Goal: Navigation & Orientation: Find specific page/section

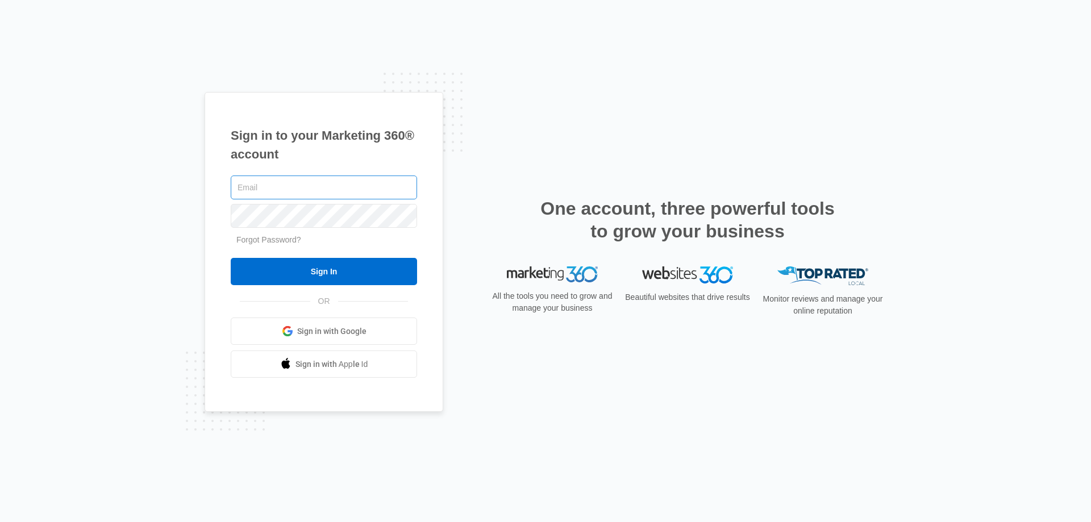
click at [289, 194] on input "text" at bounding box center [324, 188] width 186 height 24
type input "buy@finaltest.com.mx"
click at [231, 258] on input "Sign In" at bounding box center [324, 271] width 186 height 27
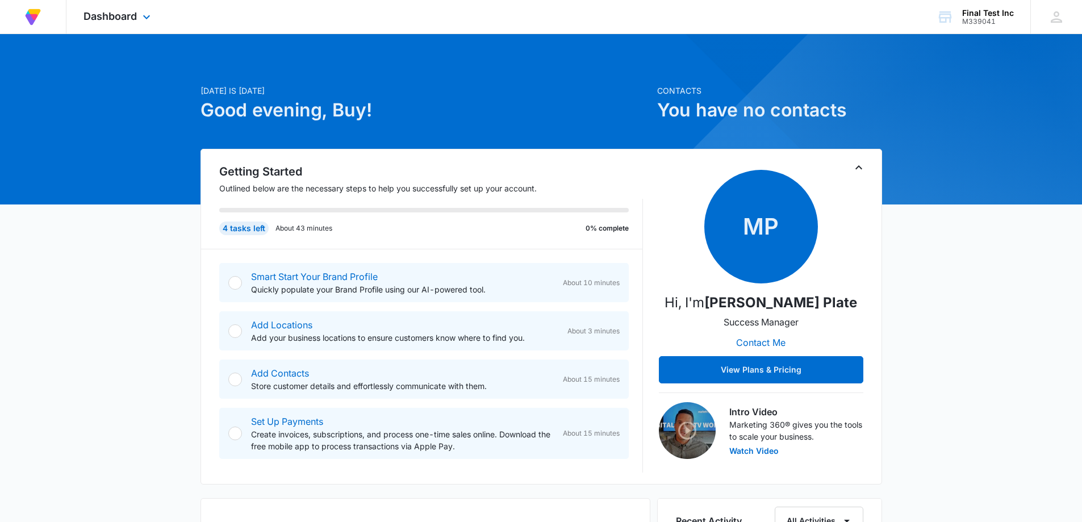
click at [131, 28] on div "Dashboard Apps Reputation Forms CRM Email Social Content Ads Intelligence Files…" at bounding box center [118, 17] width 104 height 34
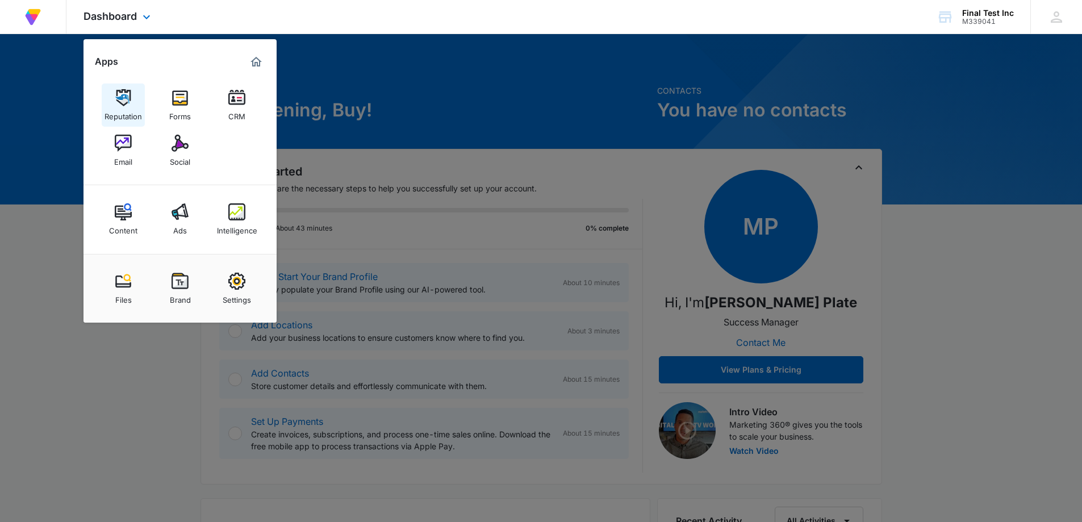
click at [126, 110] on div "Reputation" at bounding box center [123, 113] width 37 height 15
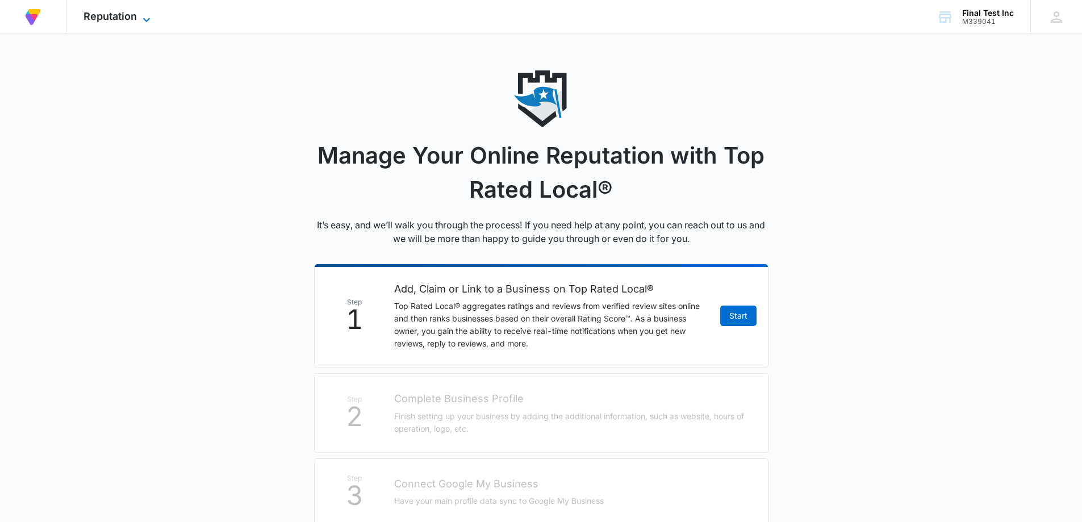
click at [127, 20] on span "Reputation" at bounding box center [110, 16] width 53 height 12
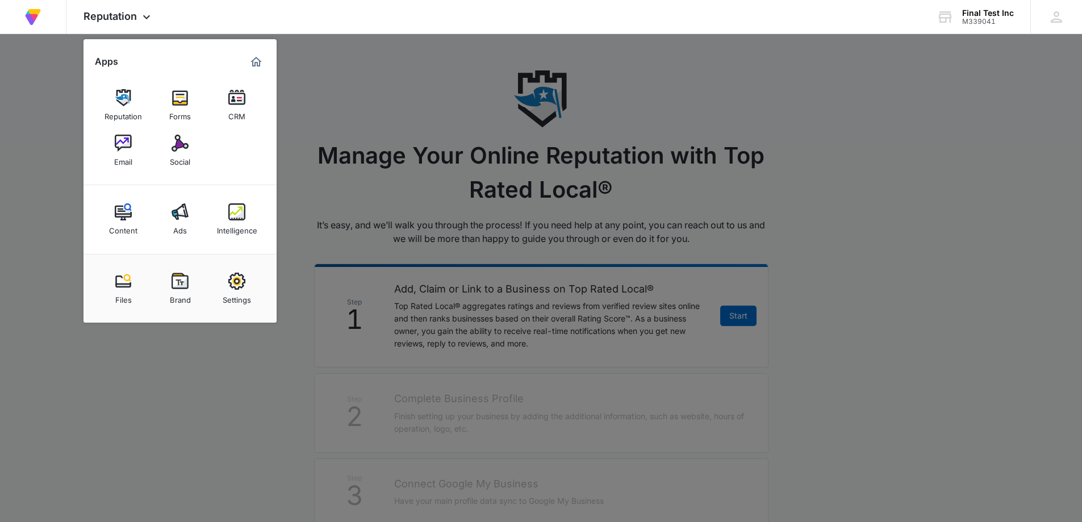
click at [418, 122] on div at bounding box center [541, 261] width 1082 height 522
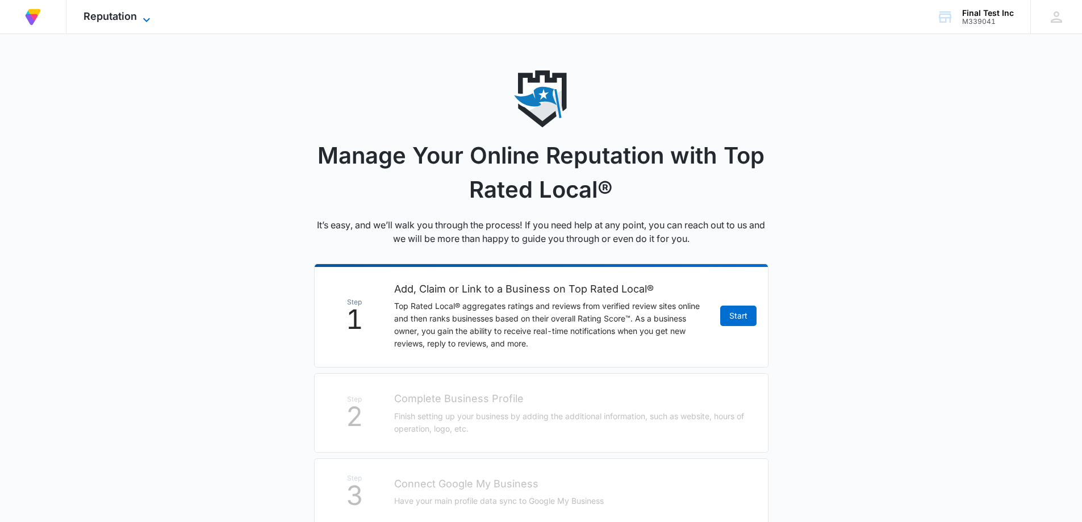
click at [116, 22] on span "Reputation" at bounding box center [110, 16] width 53 height 12
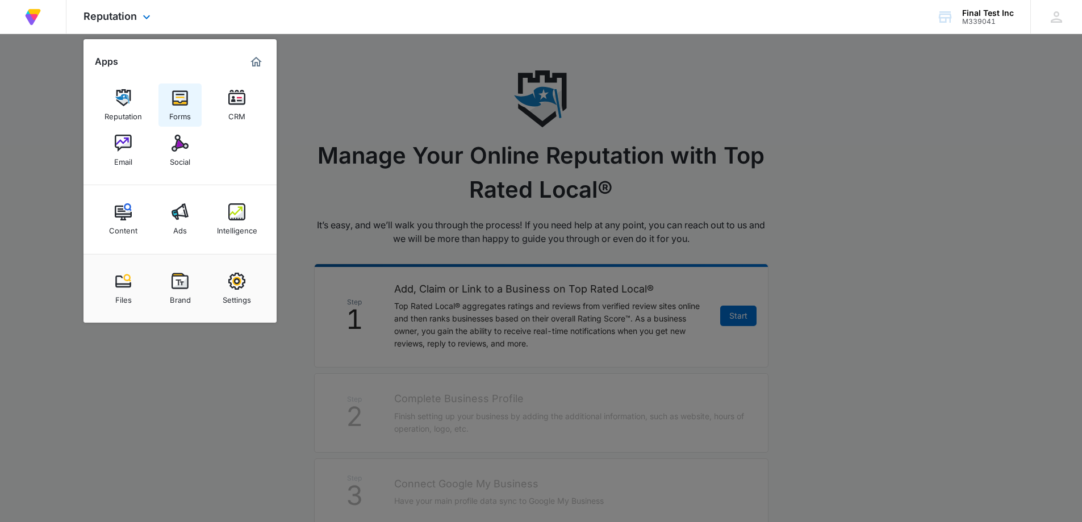
click at [181, 106] on div "Forms" at bounding box center [180, 113] width 22 height 15
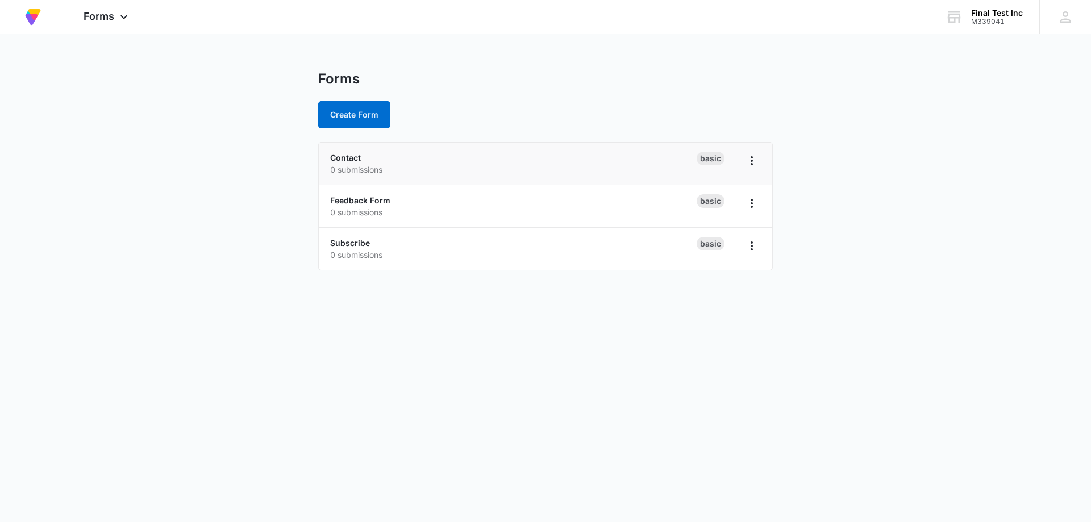
click at [414, 154] on div "Contact 0 submissions" at bounding box center [513, 164] width 366 height 24
click at [506, 170] on p "0 submissions" at bounding box center [513, 170] width 366 height 12
click at [746, 164] on icon "Overflow Menu" at bounding box center [752, 161] width 14 height 14
click at [595, 178] on li "Contact 0 submissions Basic Rename Duplicate Delete" at bounding box center [545, 164] width 453 height 43
click at [420, 185] on li "Contact 0 submissions Basic" at bounding box center [545, 164] width 453 height 43
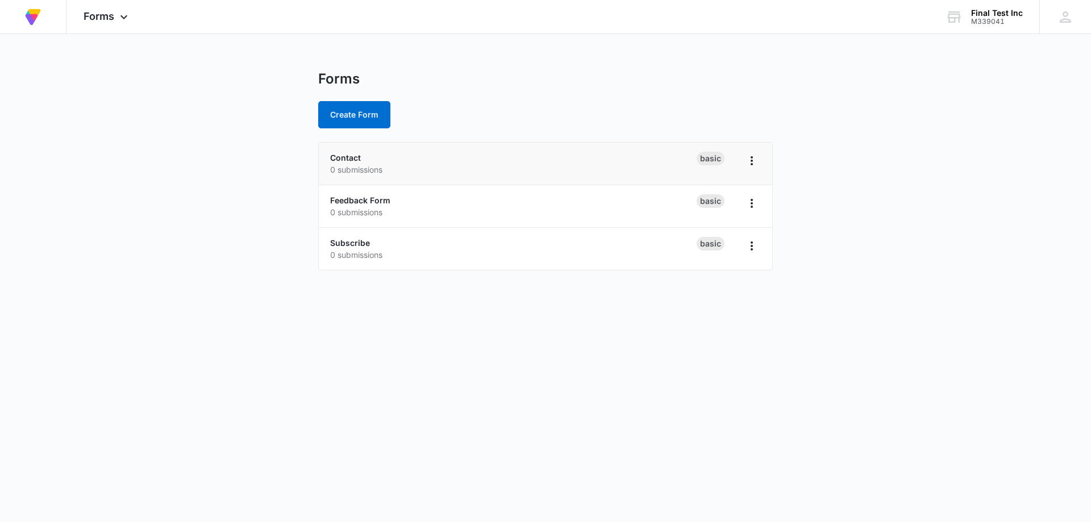
click at [420, 185] on li "Contact 0 submissions Basic" at bounding box center [545, 164] width 453 height 43
click at [419, 170] on p "0 submissions" at bounding box center [513, 170] width 366 height 12
click at [353, 115] on button "Create Form" at bounding box center [354, 114] width 72 height 27
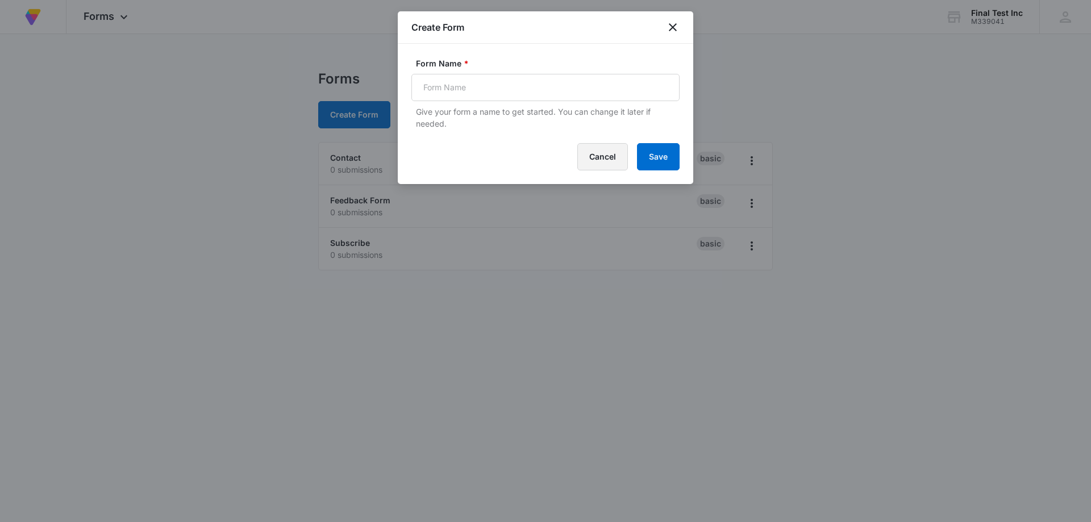
click at [607, 158] on button "Cancel" at bounding box center [602, 156] width 51 height 27
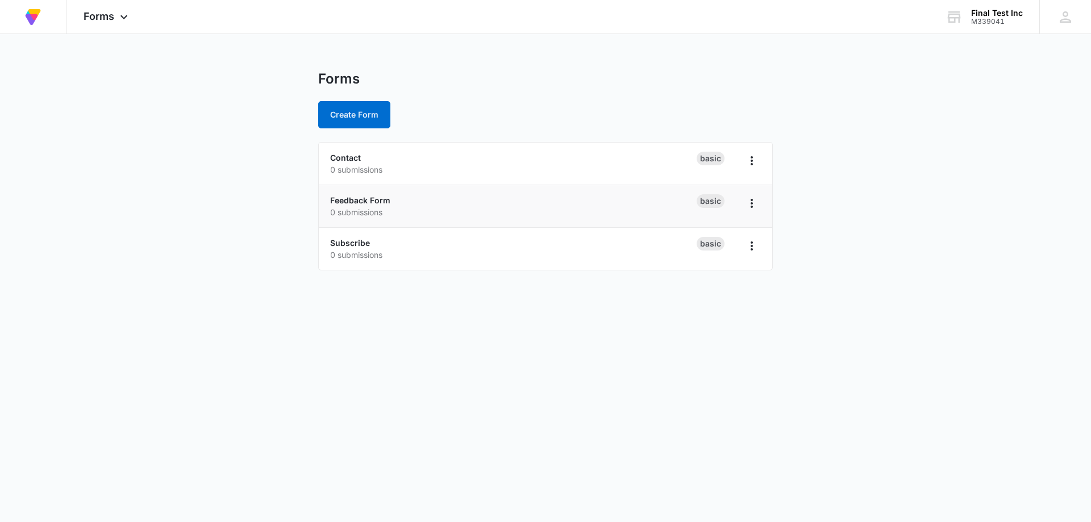
click at [405, 197] on div "Feedback Form 0 submissions" at bounding box center [513, 206] width 366 height 24
click at [398, 266] on li "Subscribe 0 submissions Basic" at bounding box center [545, 249] width 453 height 42
click at [395, 257] on p "0 submissions" at bounding box center [513, 255] width 366 height 12
click at [116, 14] on div "Forms Apps Reputation Forms CRM Email Social Content Ads Intelligence Files Bra…" at bounding box center [106, 17] width 81 height 34
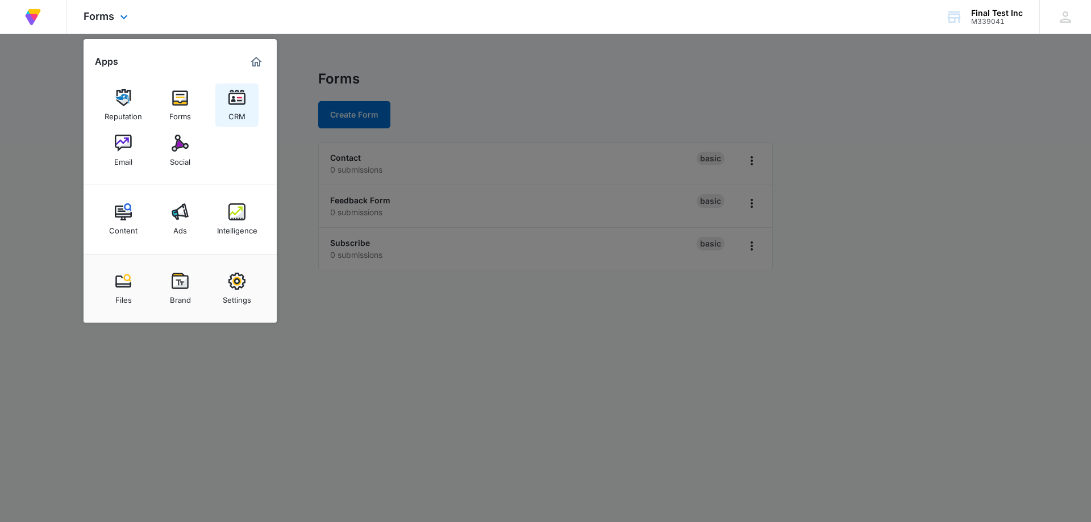
click at [237, 112] on div "CRM" at bounding box center [236, 113] width 17 height 15
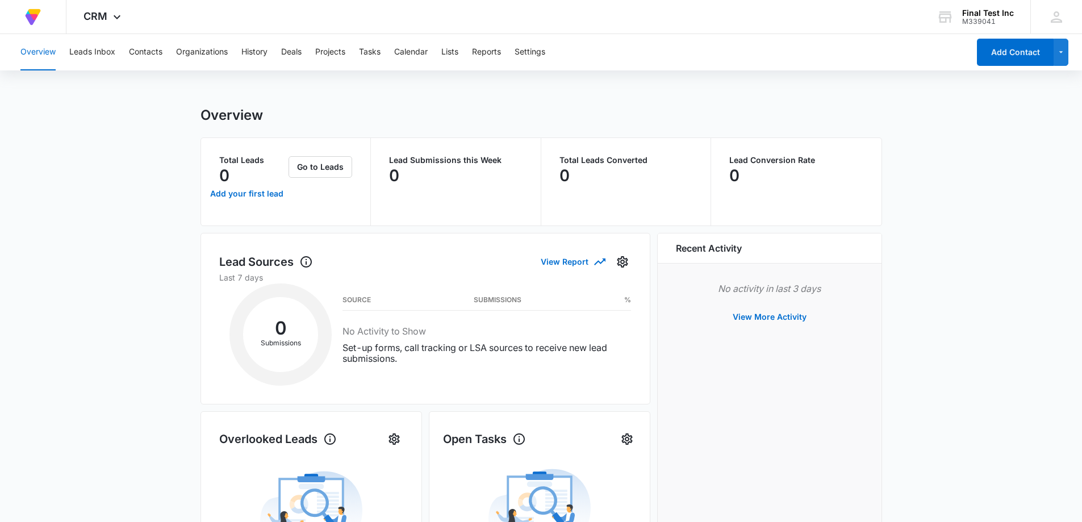
scroll to position [57, 0]
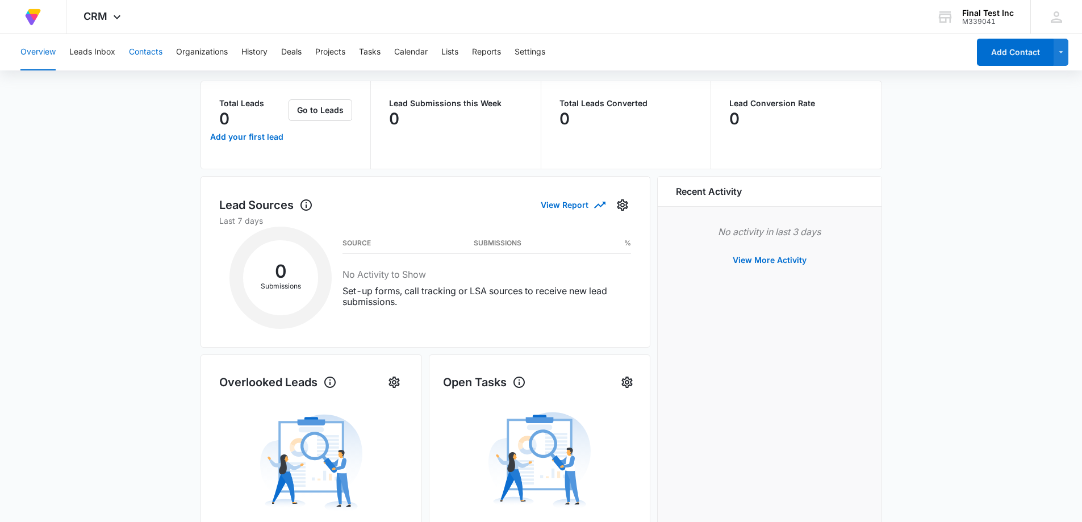
click at [145, 56] on button "Contacts" at bounding box center [146, 52] width 34 height 36
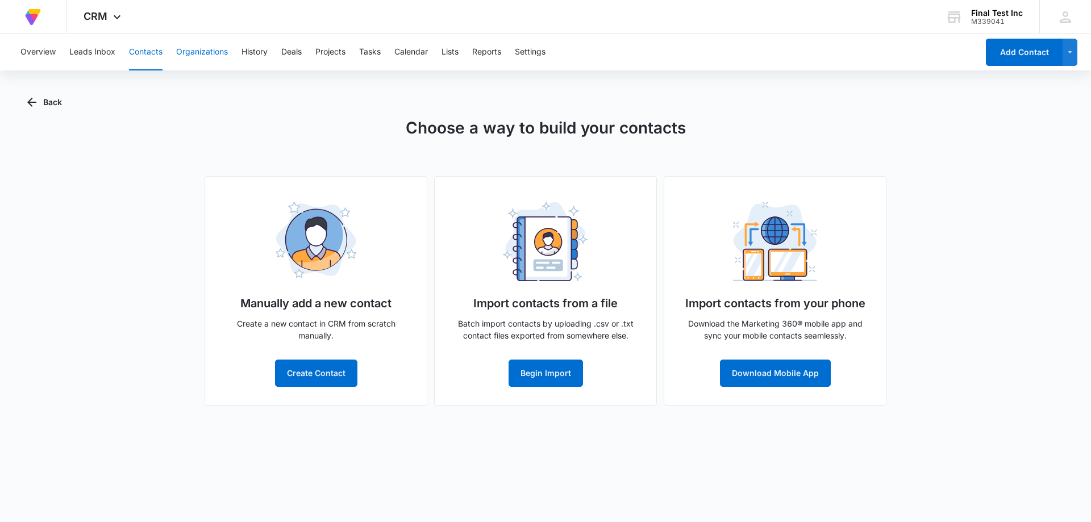
click at [189, 55] on button "Organizations" at bounding box center [202, 52] width 52 height 36
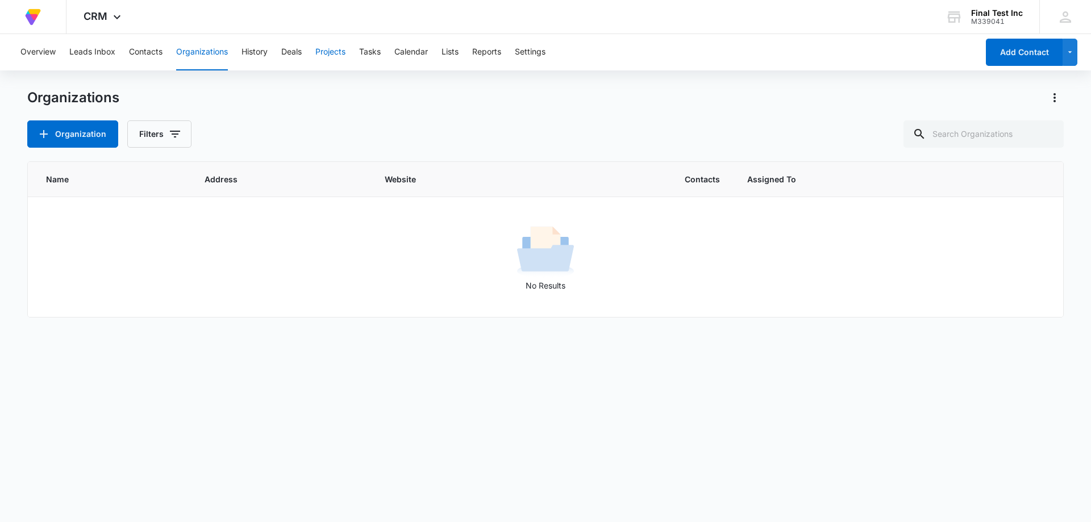
click at [332, 56] on button "Projects" at bounding box center [330, 52] width 30 height 36
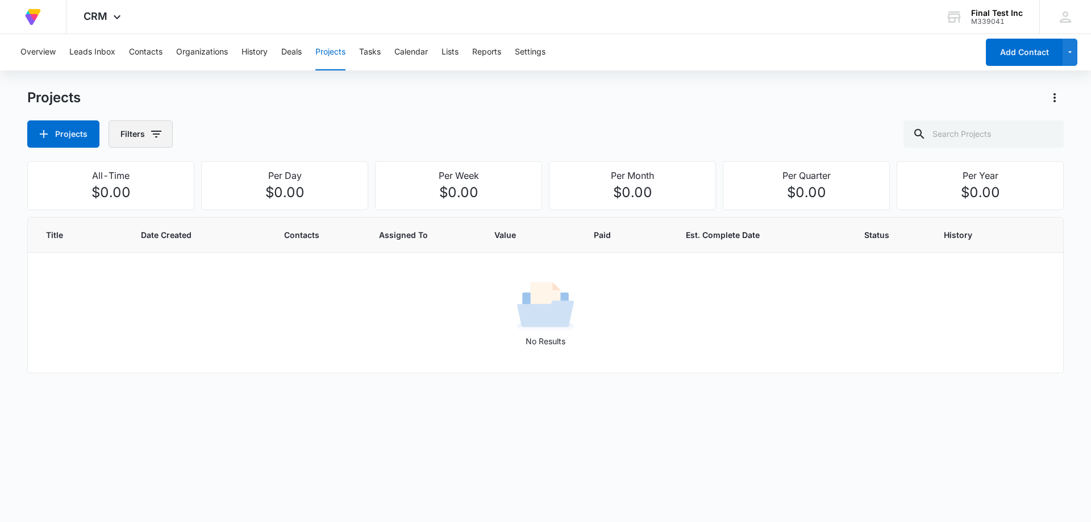
click at [147, 139] on button "Filters" at bounding box center [141, 133] width 64 height 27
click at [415, 55] on button "Calendar" at bounding box center [411, 52] width 34 height 36
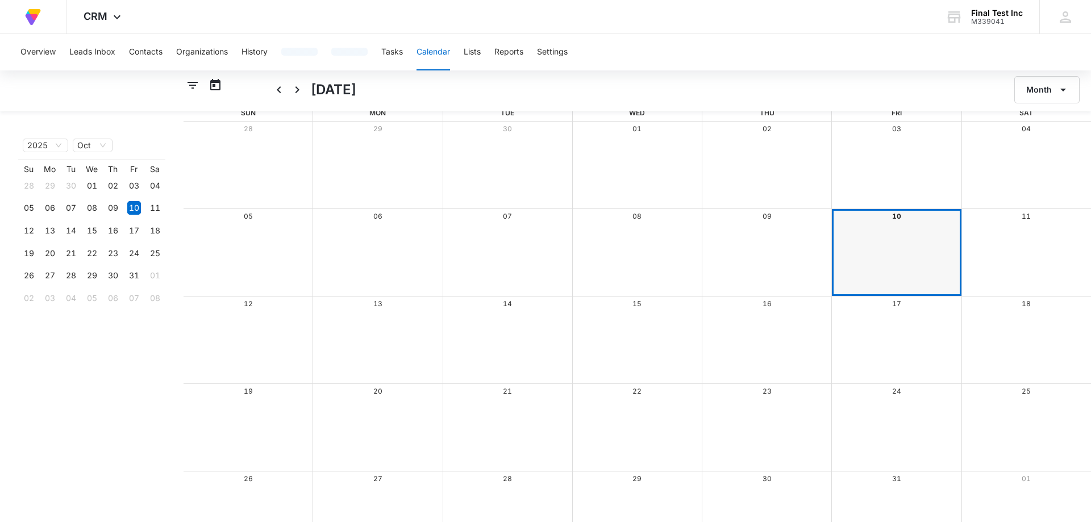
click at [416, 50] on button "Calendar" at bounding box center [433, 52] width 34 height 36
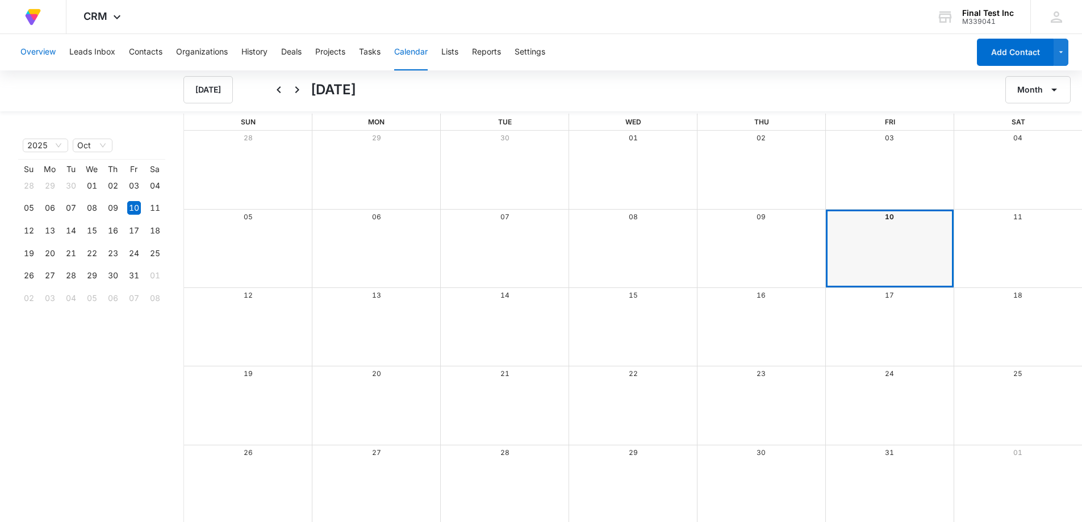
click at [35, 64] on button "Overview" at bounding box center [37, 52] width 35 height 36
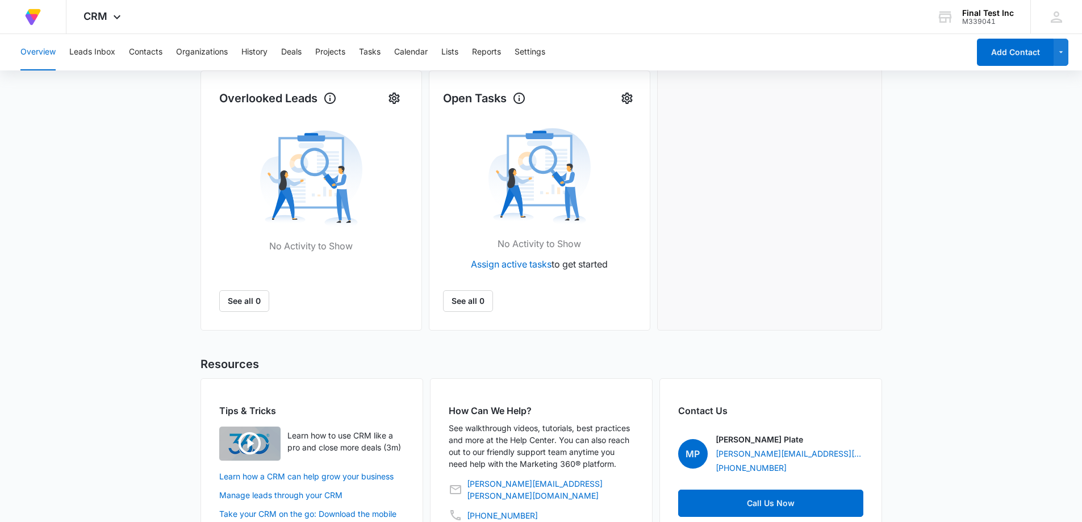
scroll to position [383, 0]
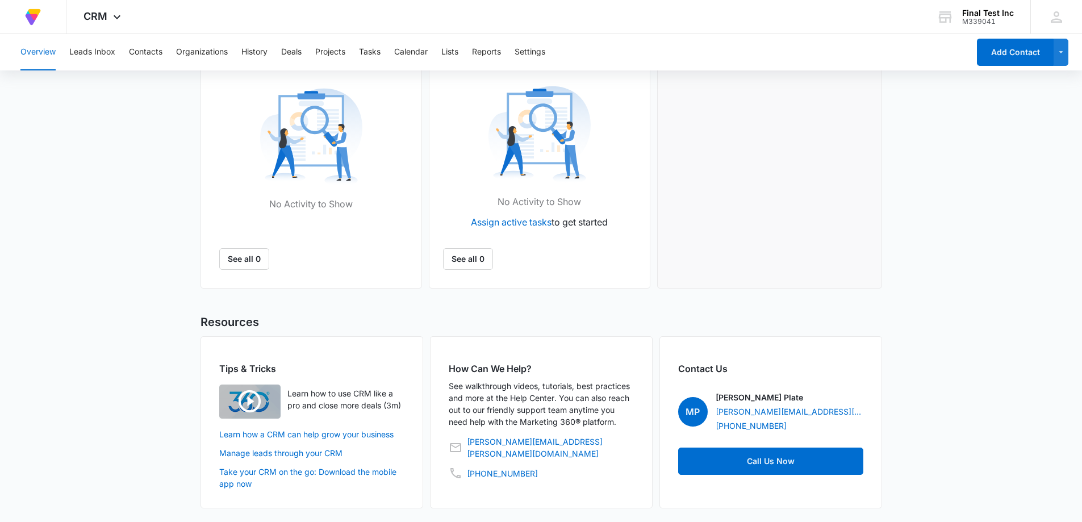
click at [248, 409] on img "button" at bounding box center [249, 402] width 61 height 34
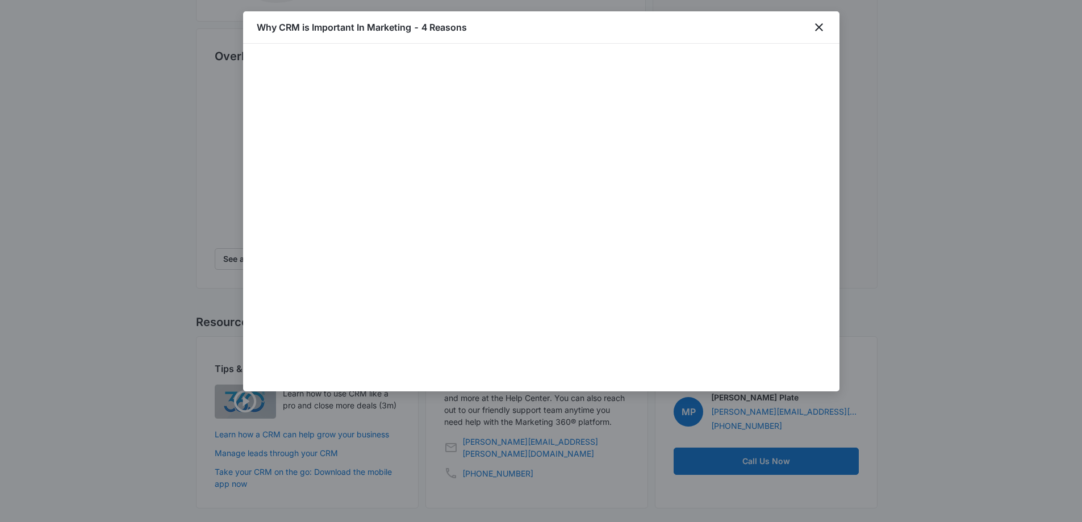
click at [782, 473] on div at bounding box center [541, 261] width 1082 height 522
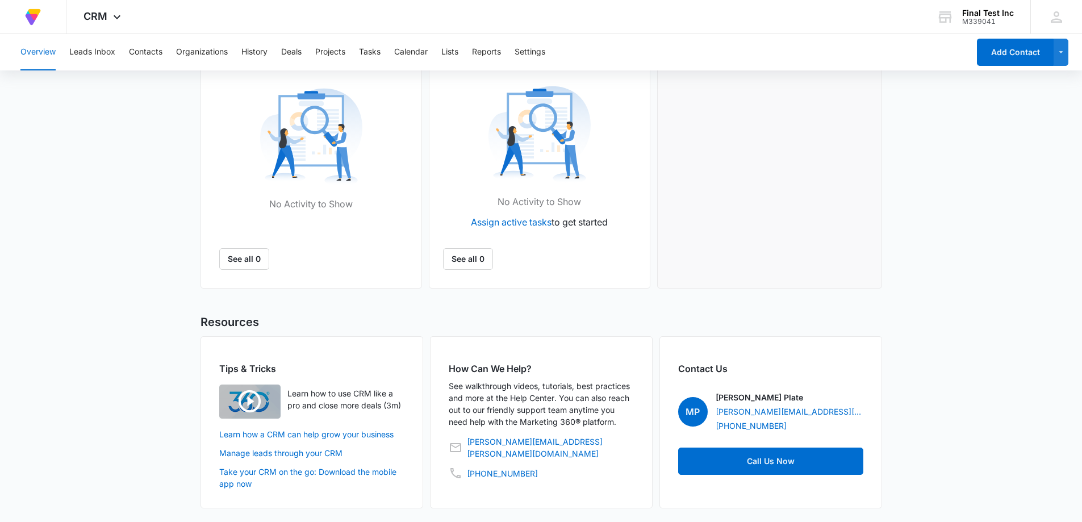
click at [685, 187] on div "Recent Activity No activity in last 3 days View More Activity" at bounding box center [769, 69] width 225 height 439
click at [240, 400] on img "button" at bounding box center [249, 402] width 61 height 34
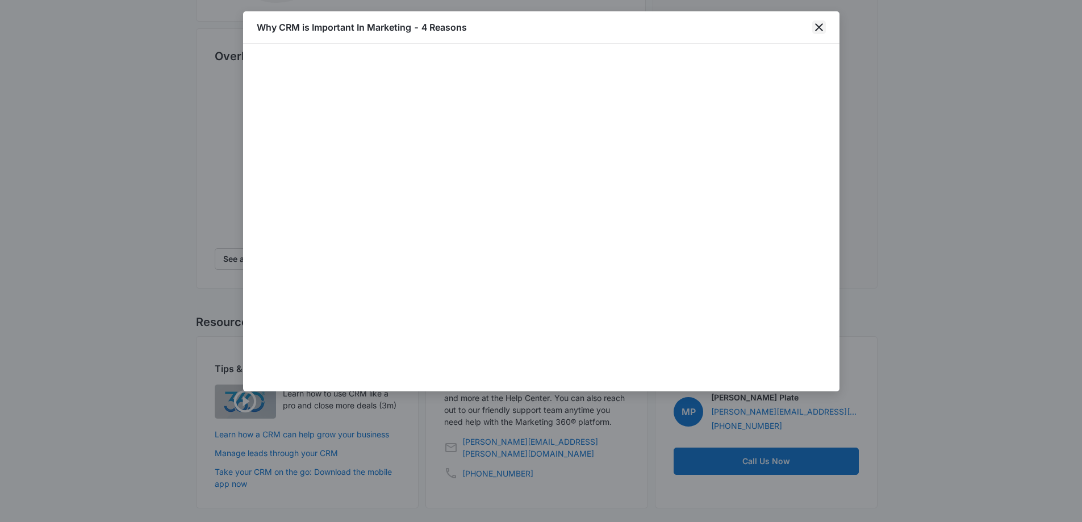
click at [819, 27] on icon "close" at bounding box center [819, 27] width 8 height 8
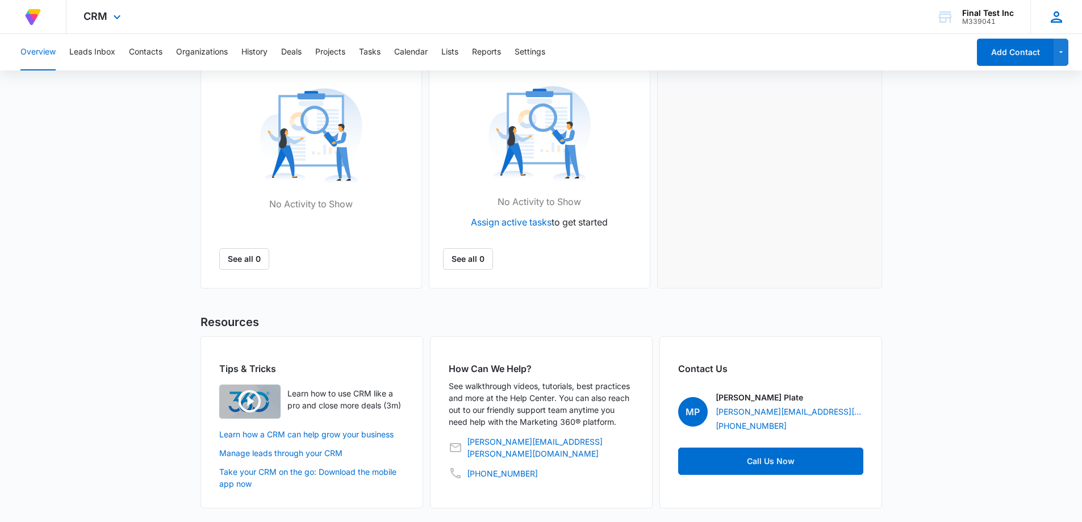
click at [1047, 18] on div "BF Buy Final Test Inc. [EMAIL_ADDRESS][DOMAIN_NAME] My Profile Notifications Su…" at bounding box center [1057, 17] width 52 height 34
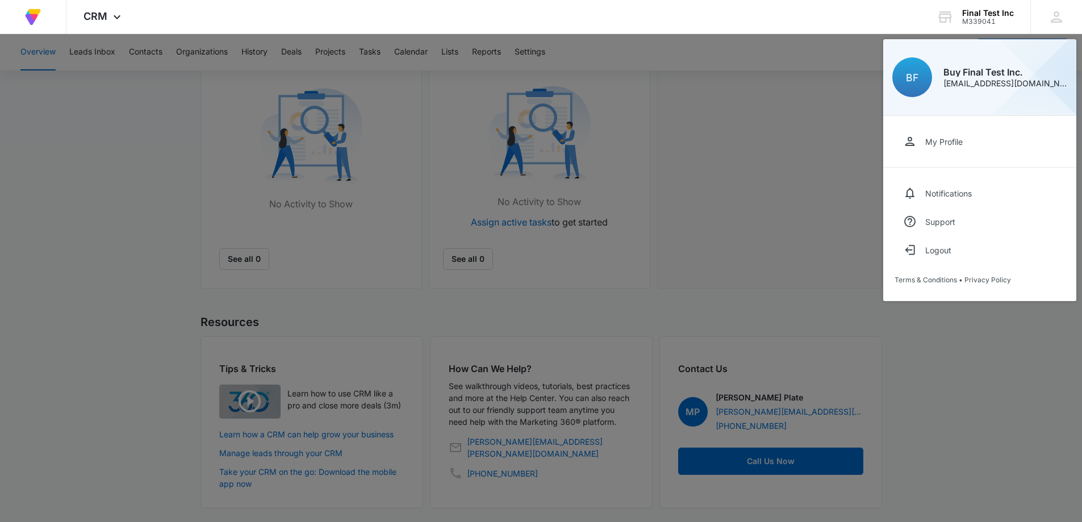
click at [967, 406] on div at bounding box center [541, 261] width 1082 height 522
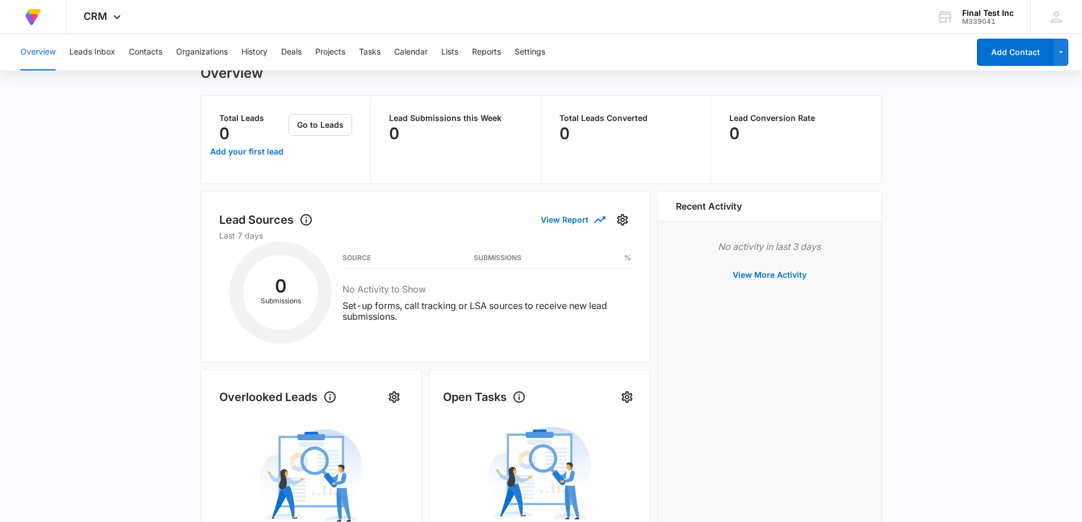
scroll to position [0, 0]
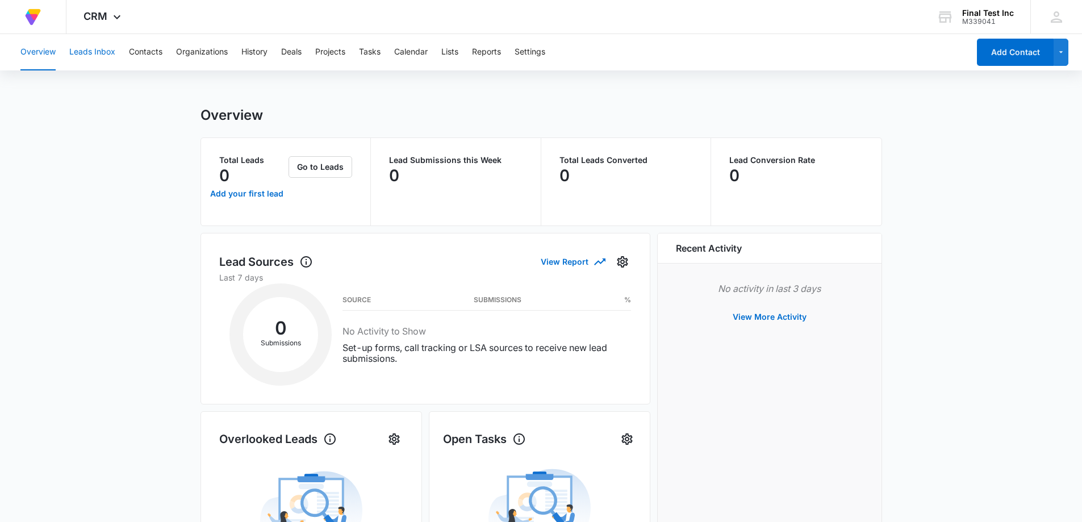
click at [91, 52] on button "Leads Inbox" at bounding box center [92, 52] width 46 height 36
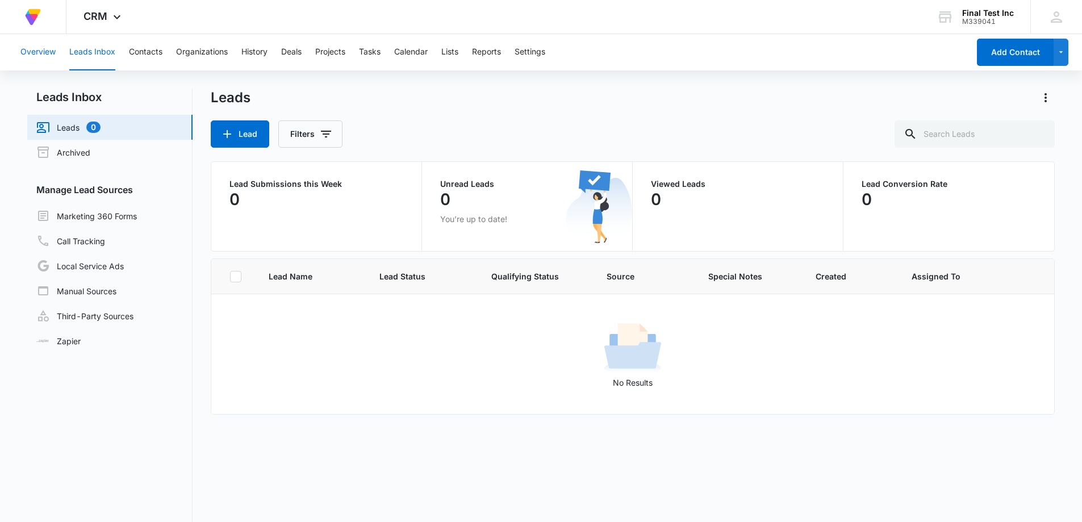
click at [26, 56] on button "Overview" at bounding box center [37, 52] width 35 height 36
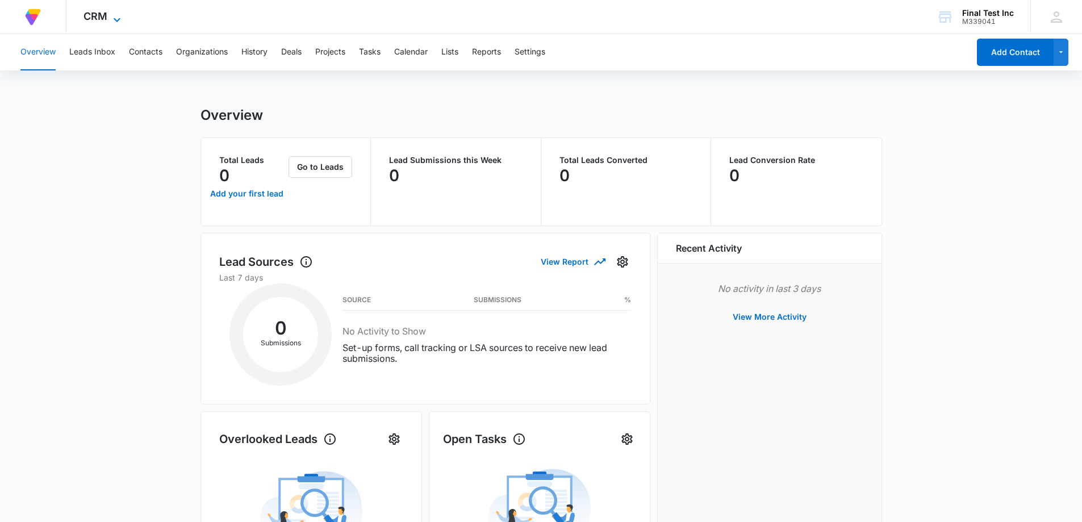
click at [116, 17] on icon at bounding box center [117, 20] width 14 height 14
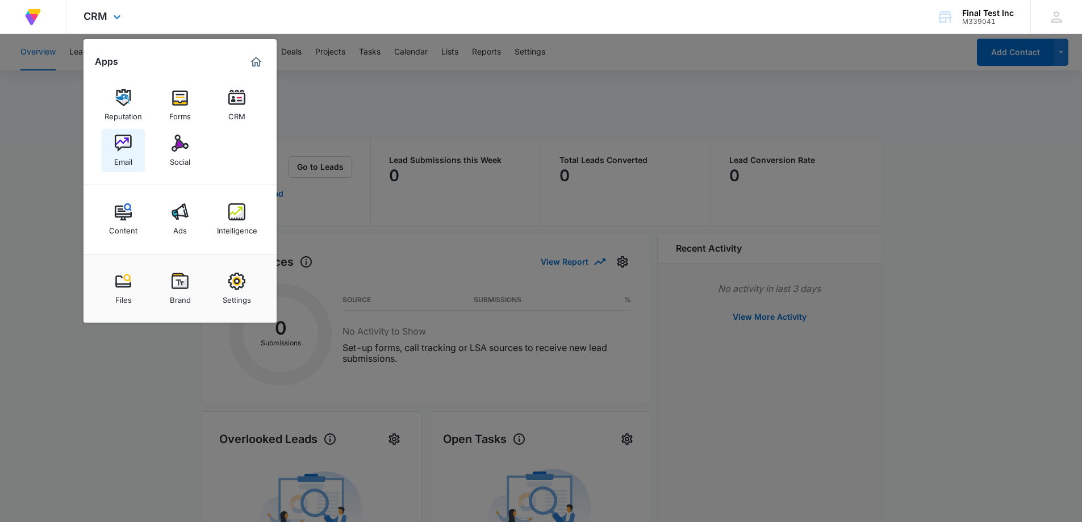
click at [118, 149] on img at bounding box center [123, 143] width 17 height 17
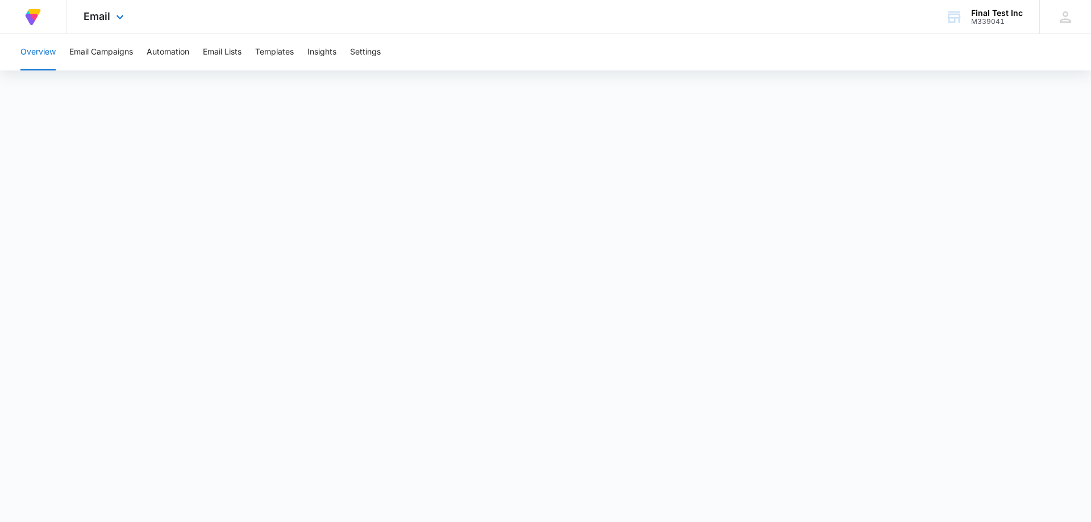
click at [110, 22] on div "Email Apps Reputation Forms CRM Email Social Content Ads Intelligence Files Bra…" at bounding box center [104, 17] width 77 height 34
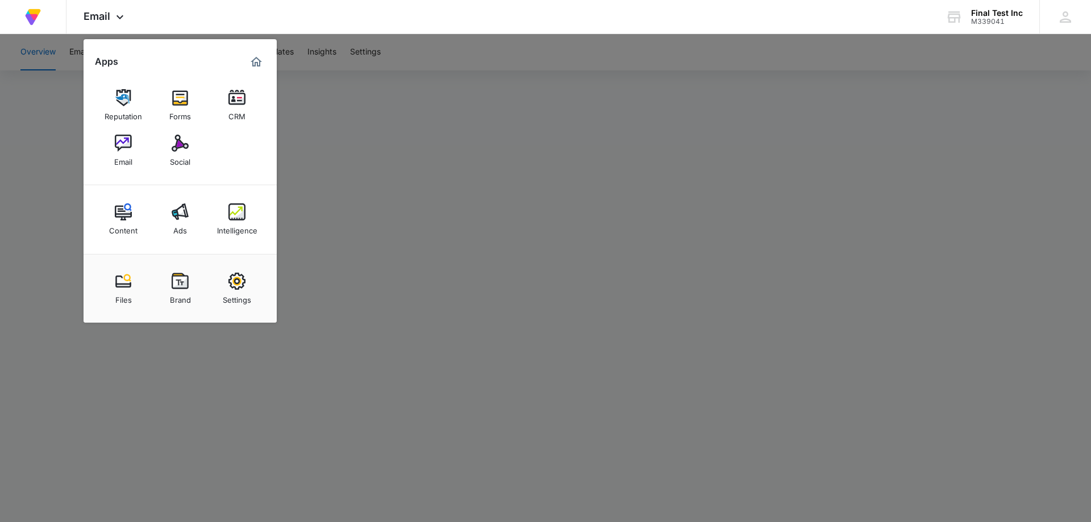
click at [390, 141] on div at bounding box center [545, 261] width 1091 height 522
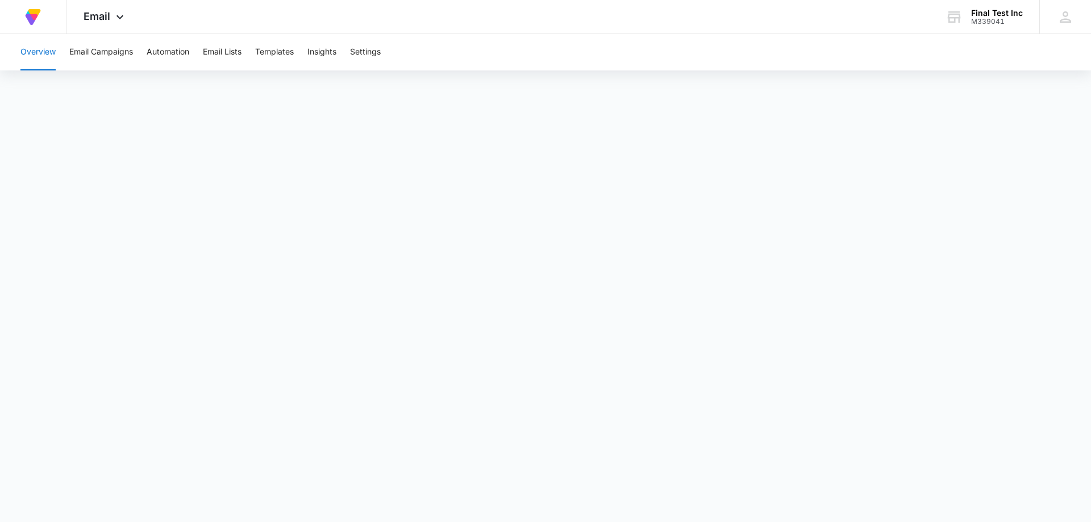
click at [833, 500] on body "At Volusion, we work hard to [PERSON_NAME] a great work environment where every…" at bounding box center [545, 261] width 1091 height 522
click at [180, 60] on button "Automation" at bounding box center [168, 52] width 43 height 36
click at [301, 53] on div "Overview Email Campaigns Automation Email Lists Templates Insights Settings" at bounding box center [503, 52] width 978 height 36
click at [292, 53] on button "Templates" at bounding box center [274, 52] width 39 height 36
click at [327, 50] on button "Insights" at bounding box center [321, 52] width 29 height 36
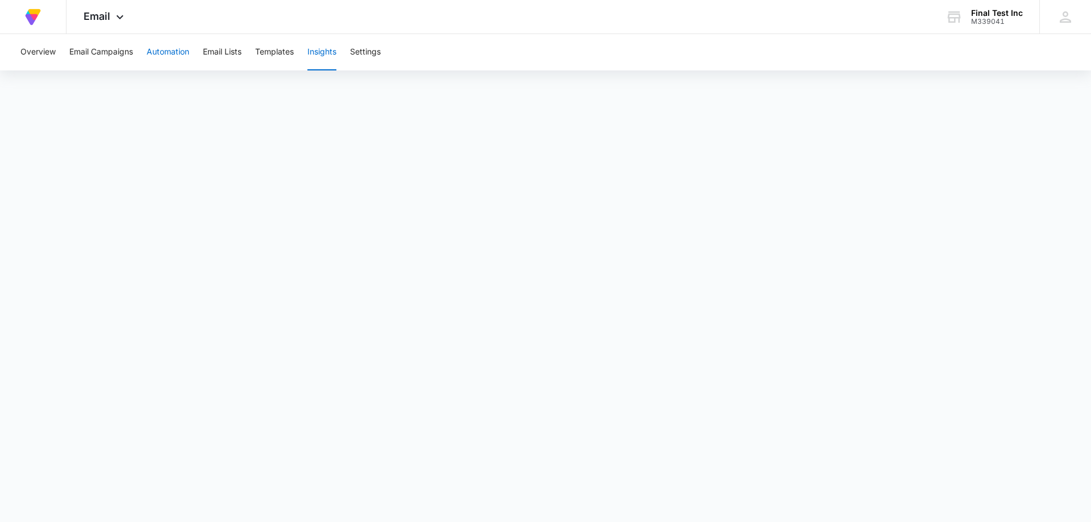
click at [155, 56] on button "Automation" at bounding box center [168, 52] width 43 height 36
click at [113, 24] on div "Email Apps Reputation Forms CRM Email Social Content Ads Intelligence Files Bra…" at bounding box center [104, 17] width 77 height 34
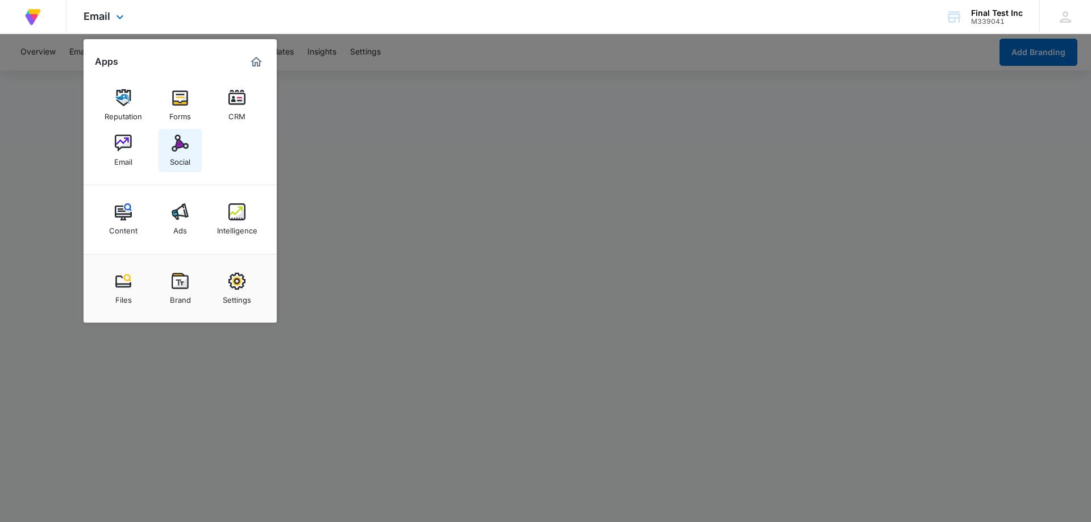
click at [180, 149] on img at bounding box center [180, 143] width 17 height 17
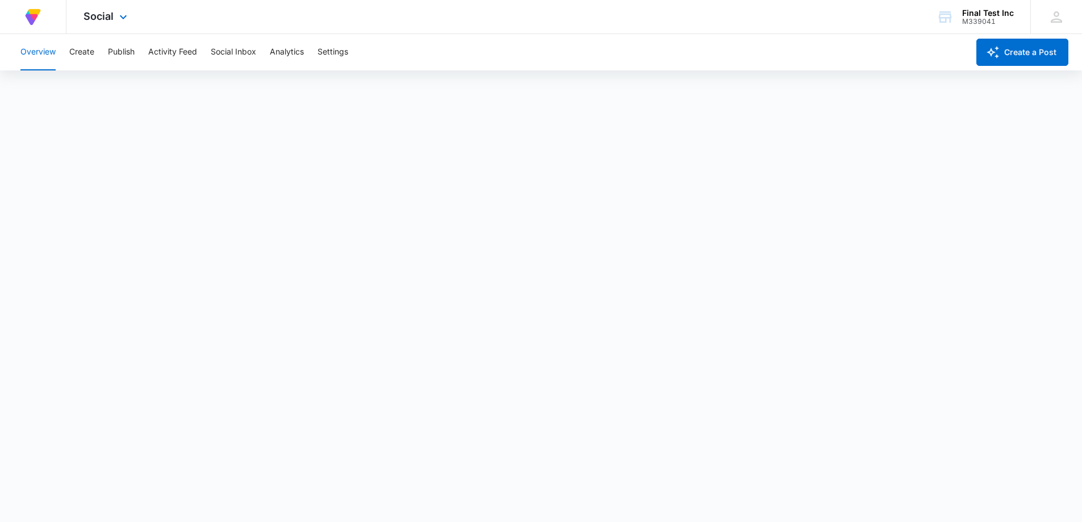
click at [115, 19] on div "Social Apps Reputation Forms CRM Email Social Content Ads Intelligence Files Br…" at bounding box center [106, 17] width 81 height 34
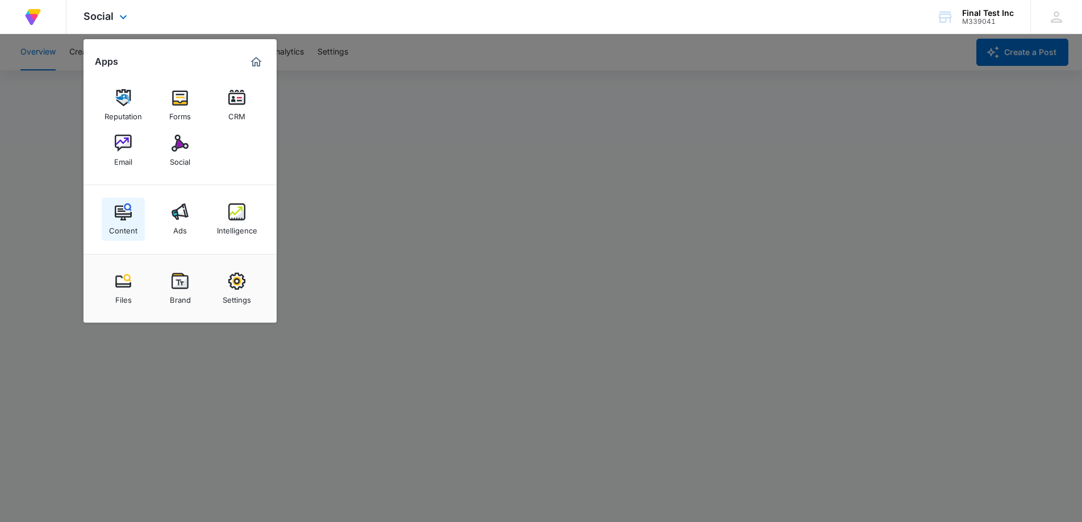
click at [123, 219] on img at bounding box center [123, 211] width 17 height 17
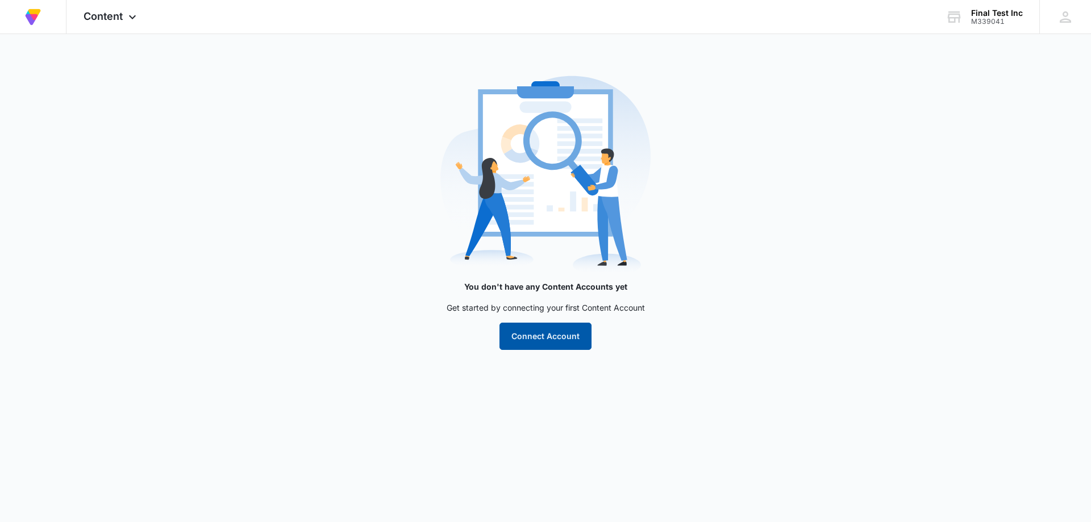
click at [562, 324] on button "Connect Account" at bounding box center [545, 336] width 92 height 27
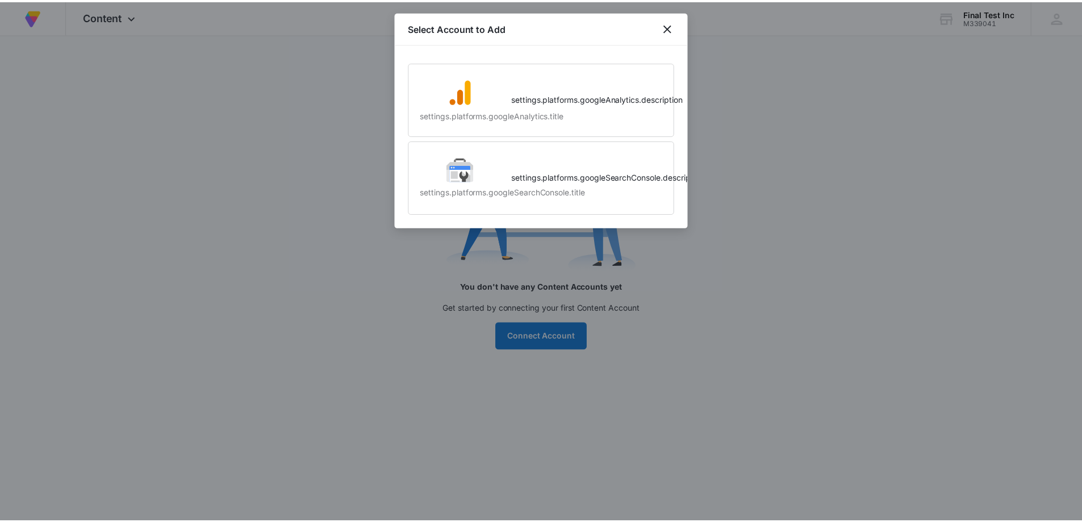
scroll to position [0, 19]
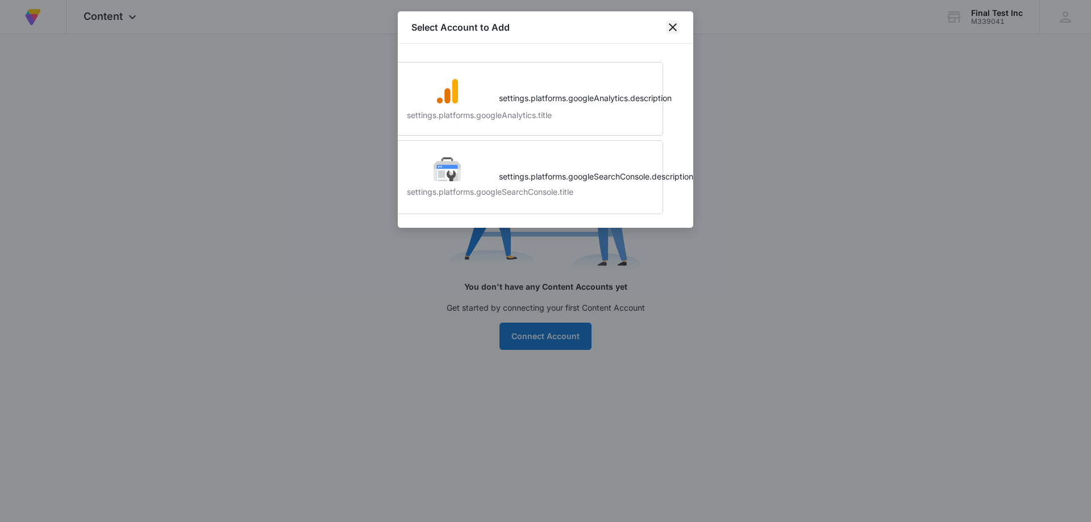
click at [673, 32] on icon "close" at bounding box center [673, 27] width 14 height 14
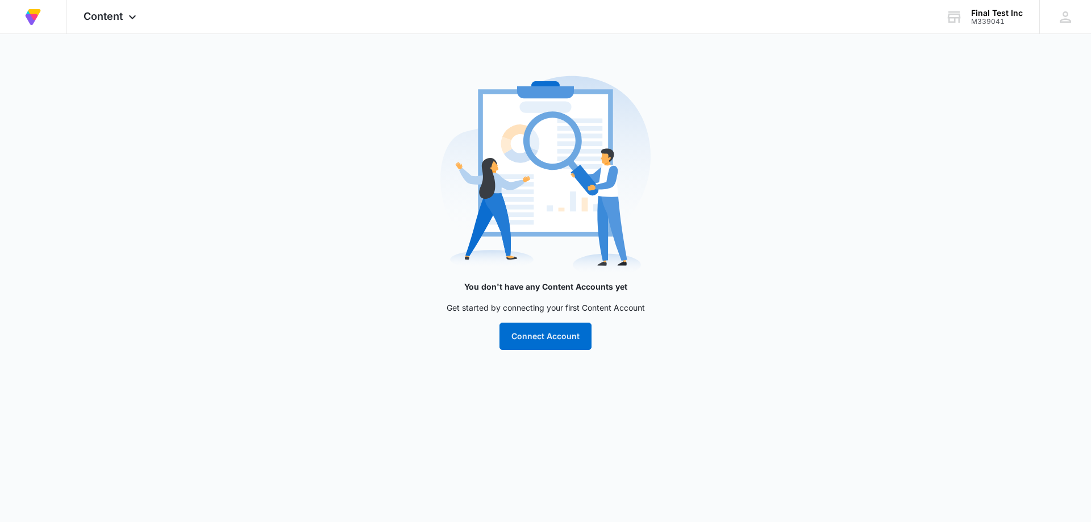
click at [251, 134] on main "You don't have any Content Accounts yet Get started by connecting your first Co…" at bounding box center [545, 216] width 1091 height 293
click at [111, 16] on span "Content" at bounding box center [103, 16] width 39 height 12
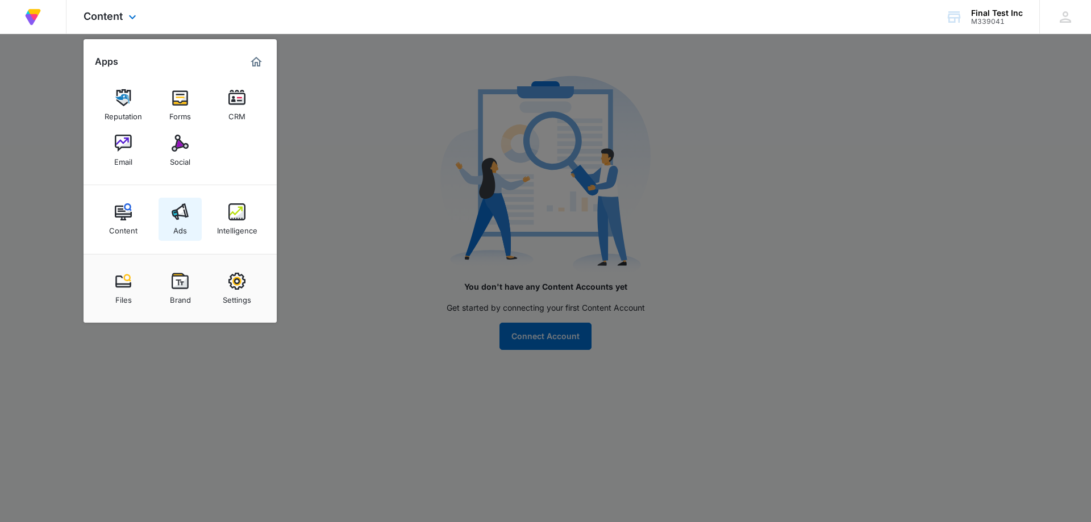
click at [190, 222] on link "Ads" at bounding box center [180, 219] width 43 height 43
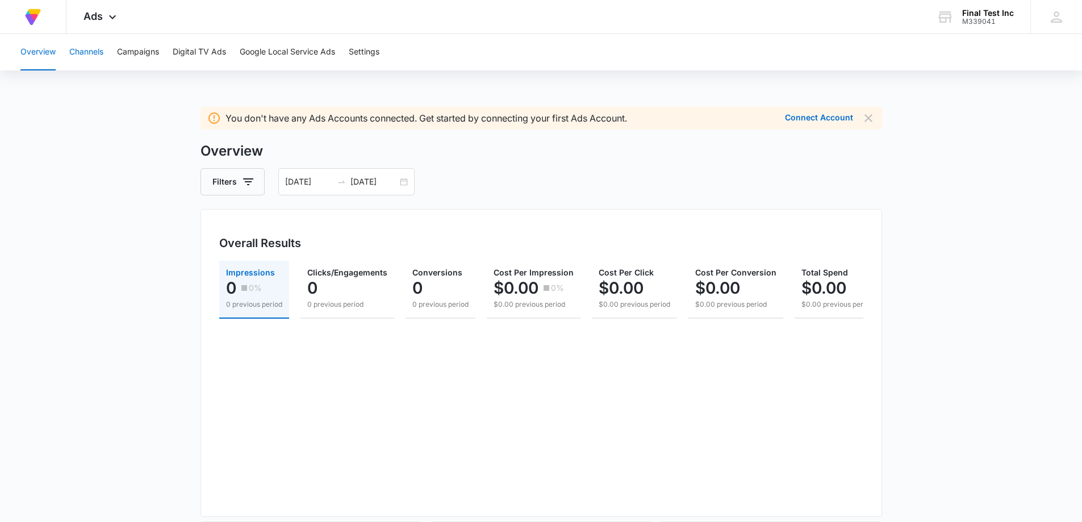
click at [100, 56] on button "Channels" at bounding box center [86, 52] width 34 height 36
click at [124, 57] on button "Campaigns" at bounding box center [138, 52] width 42 height 36
click at [196, 59] on button "Digital TV Ads" at bounding box center [199, 52] width 53 height 36
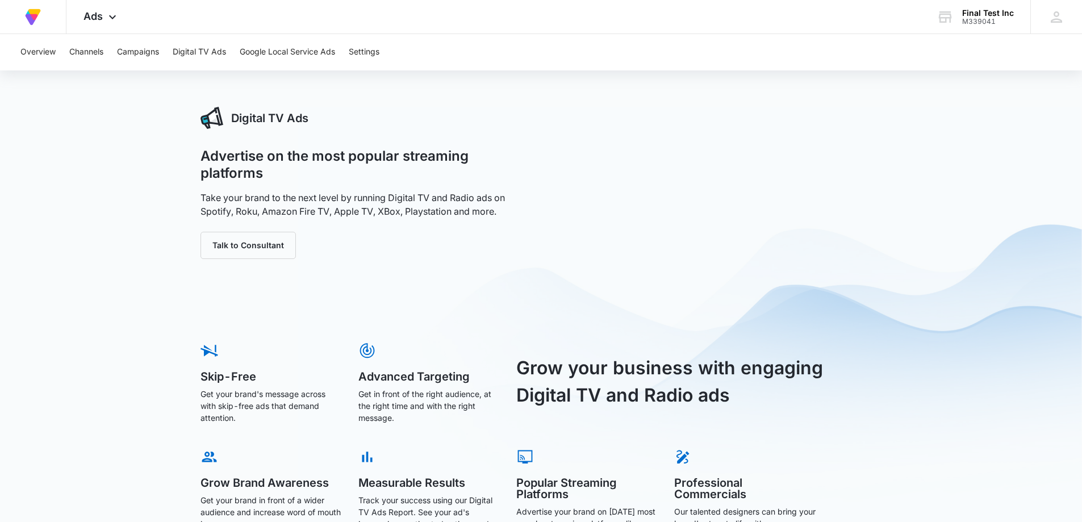
click at [970, 399] on div "Digital TV Ads Advertise on the most popular streaming platforms Take your bran…" at bounding box center [541, 342] width 1082 height 470
click at [1058, 15] on icon at bounding box center [1056, 16] width 11 height 11
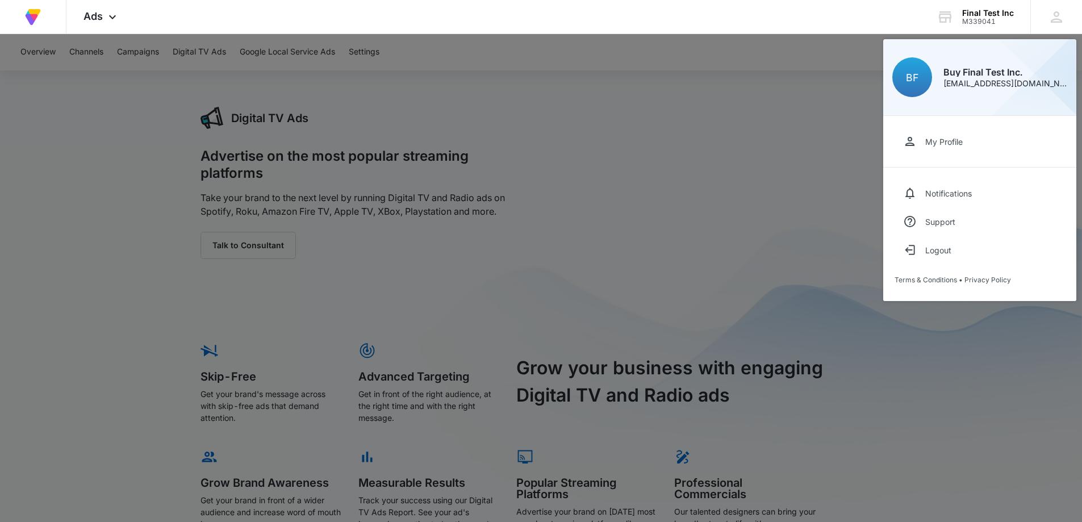
click at [953, 360] on div at bounding box center [541, 261] width 1082 height 522
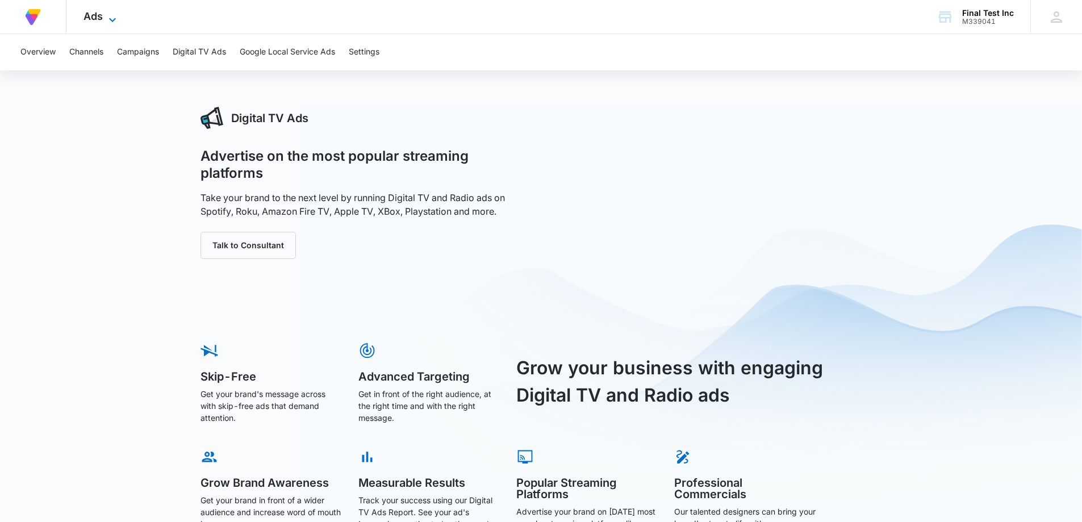
click at [109, 22] on icon at bounding box center [113, 20] width 14 height 14
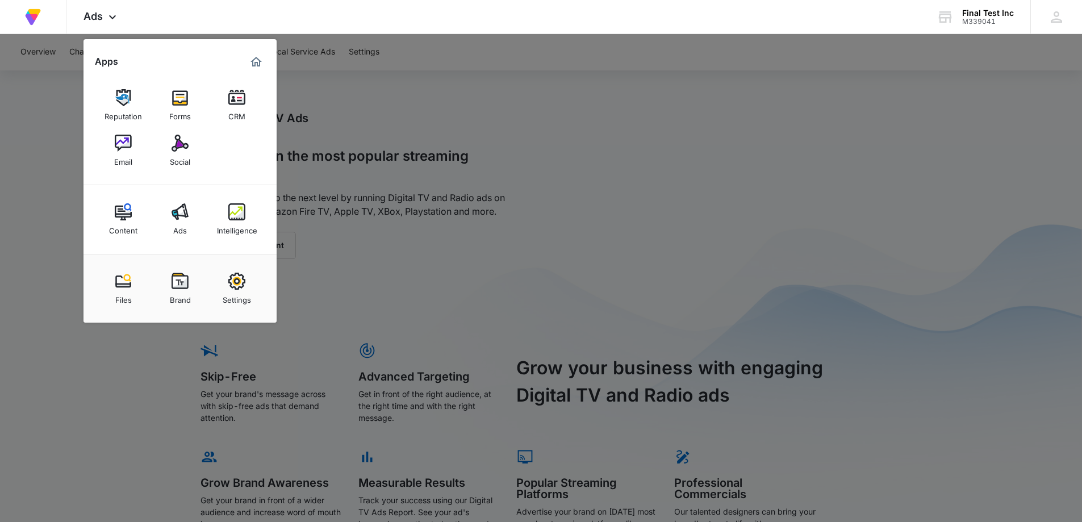
click at [409, 203] on div at bounding box center [541, 261] width 1082 height 522
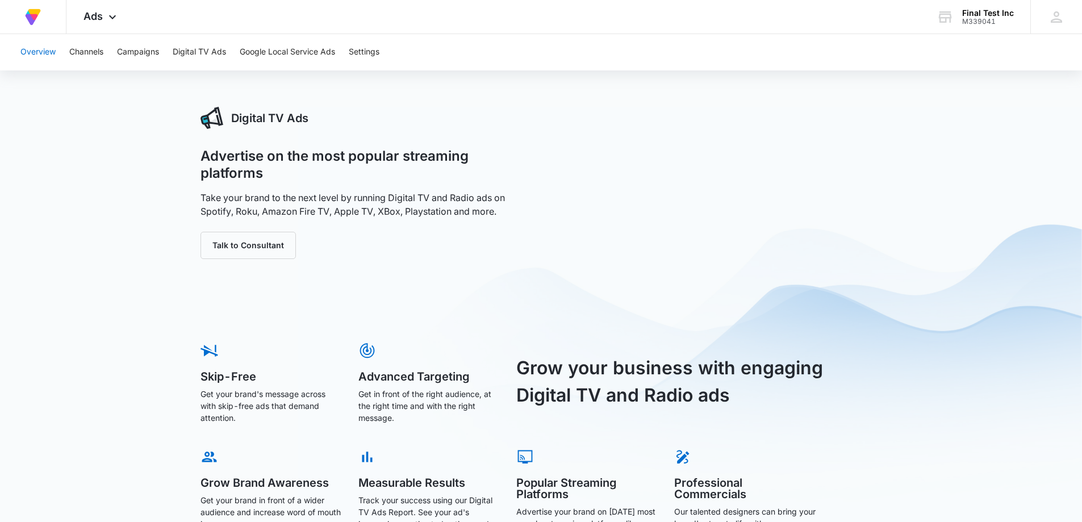
click at [37, 54] on button "Overview" at bounding box center [37, 52] width 35 height 36
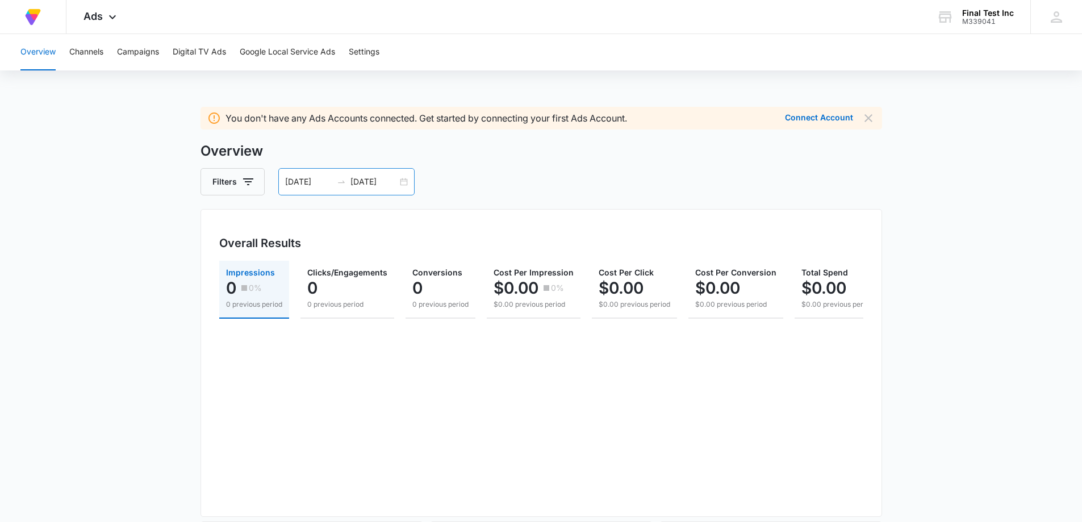
click at [397, 191] on div "[DATE] [DATE]" at bounding box center [346, 181] width 136 height 27
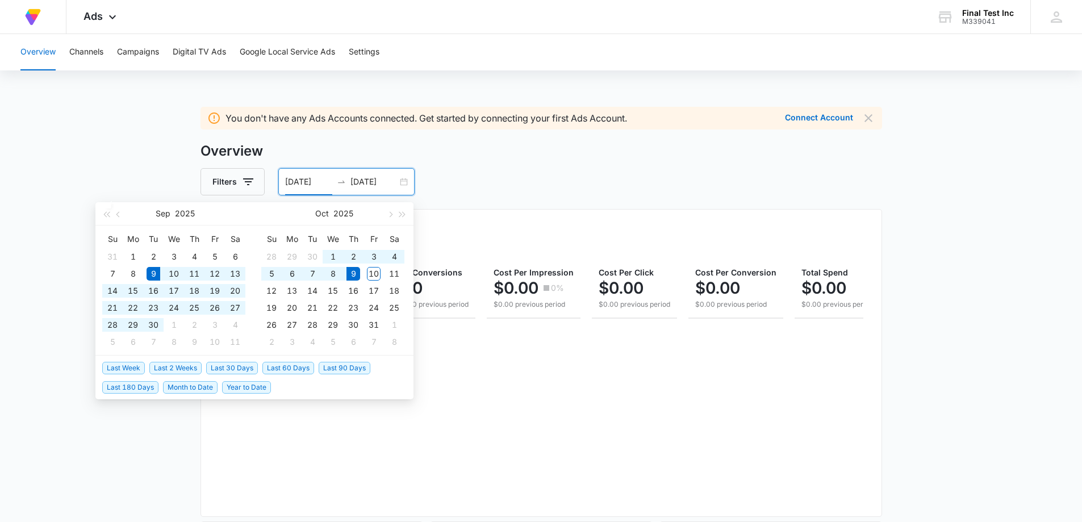
click at [122, 169] on main "You don't have any Ads Accounts connected. Get started by connecting your first…" at bounding box center [541, 511] width 1082 height 809
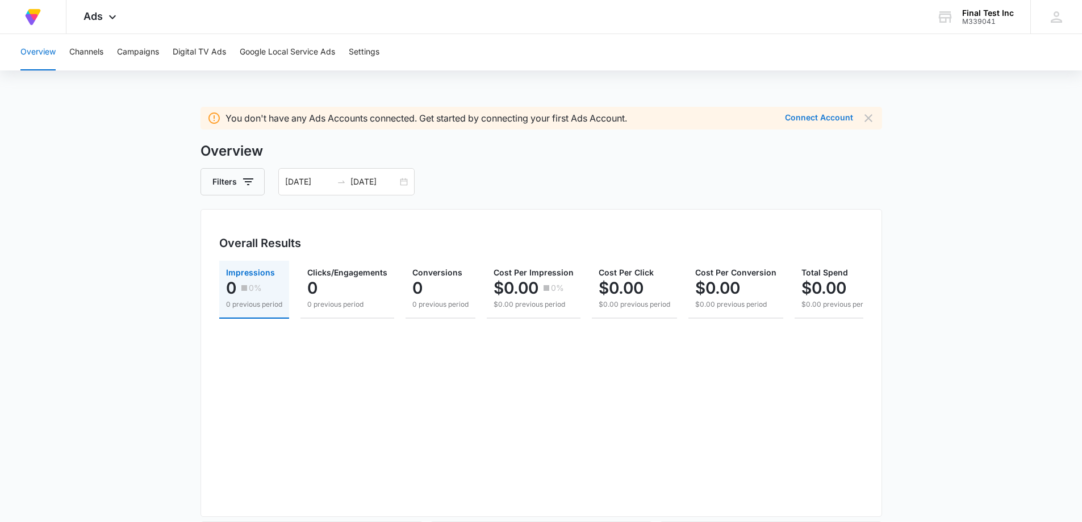
click at [847, 121] on button "Connect Account" at bounding box center [819, 118] width 68 height 8
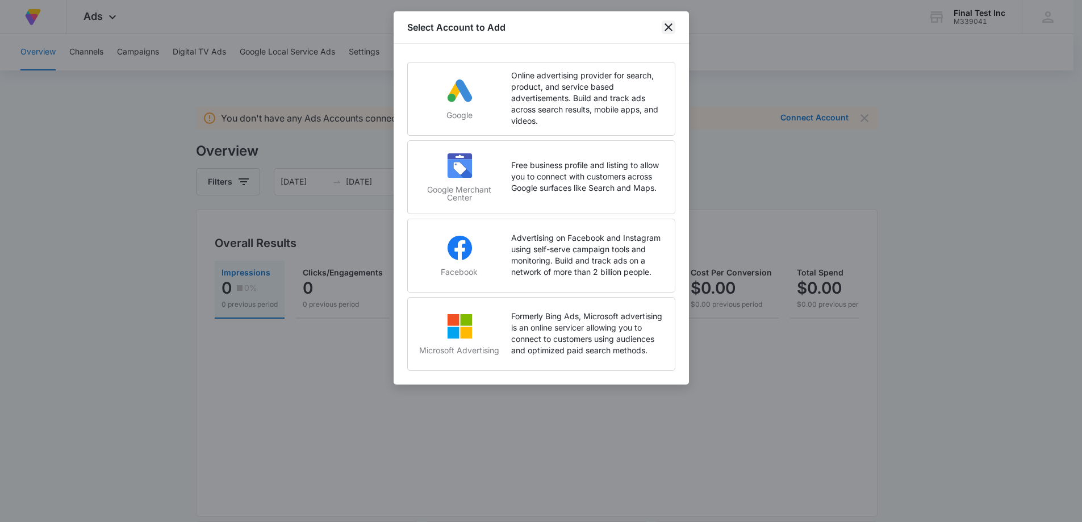
click at [672, 30] on icon "close" at bounding box center [669, 27] width 14 height 14
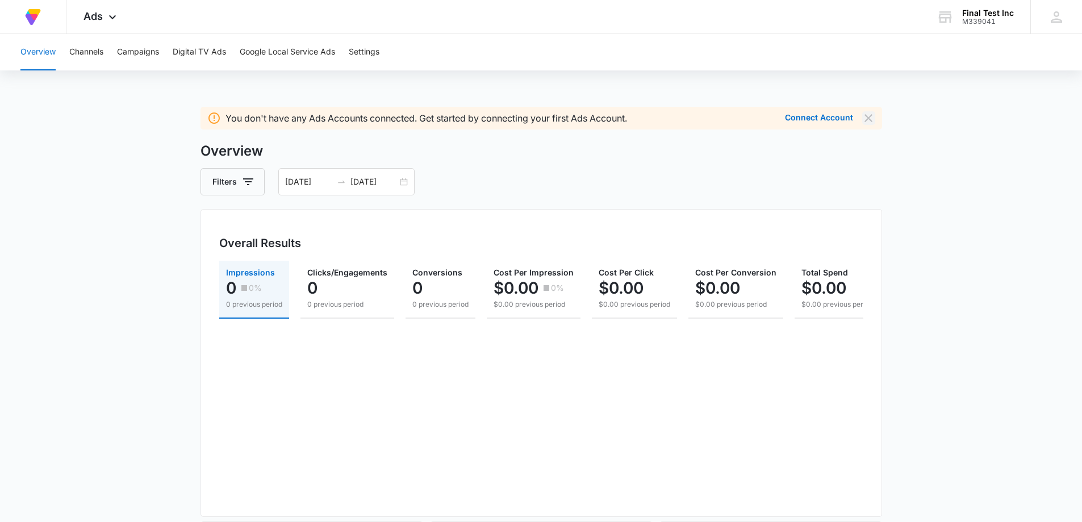
click at [869, 120] on icon "Dismiss" at bounding box center [869, 118] width 14 height 14
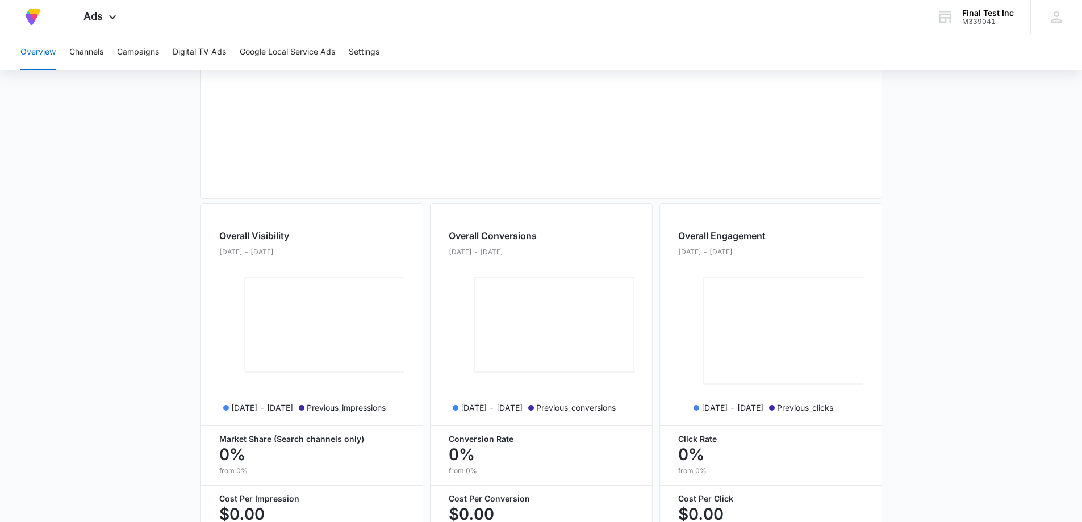
scroll to position [368, 0]
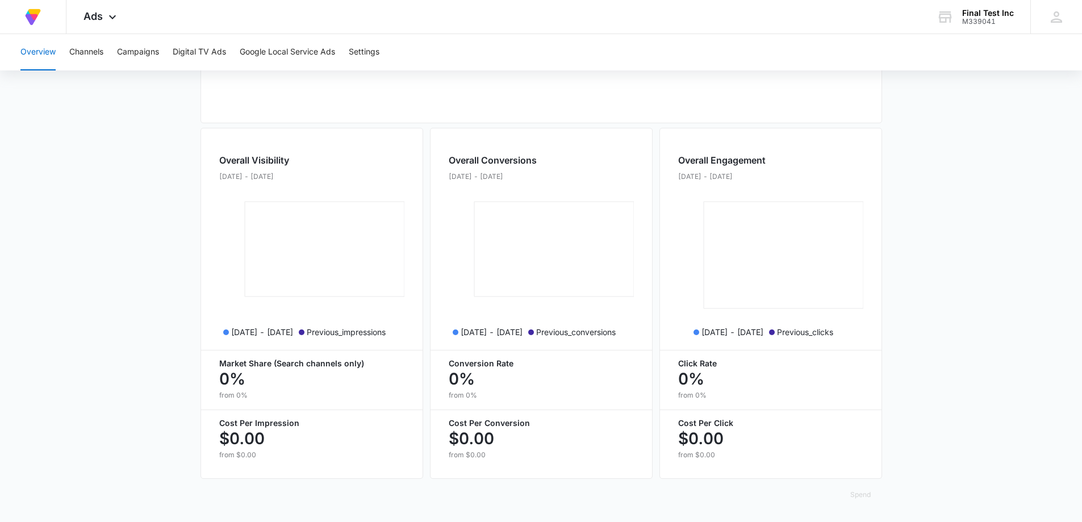
click at [957, 381] on main "Overview Filters [DATE] [DATE] Overall Results Impressions 0 0% 0 previous peri…" at bounding box center [541, 134] width 1082 height 775
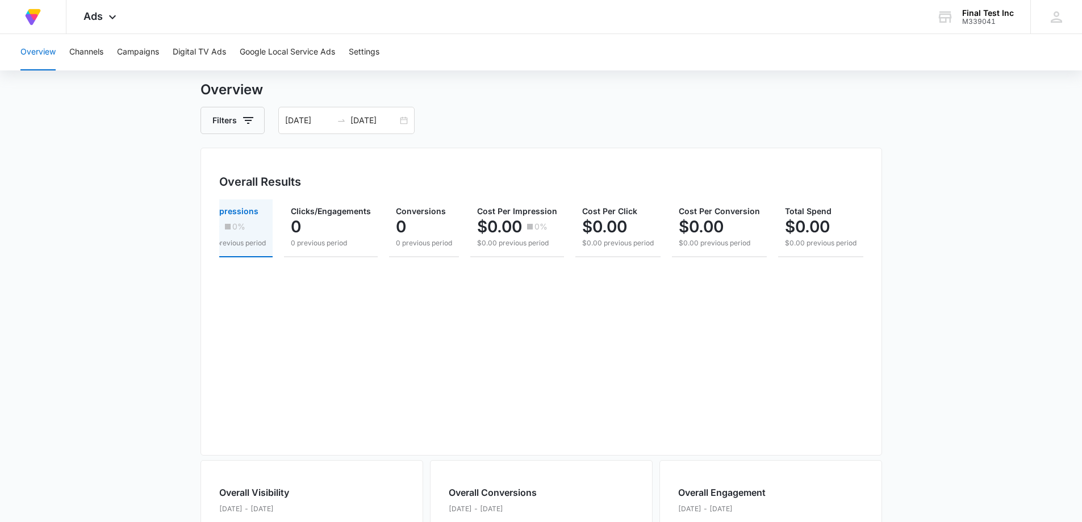
scroll to position [0, 0]
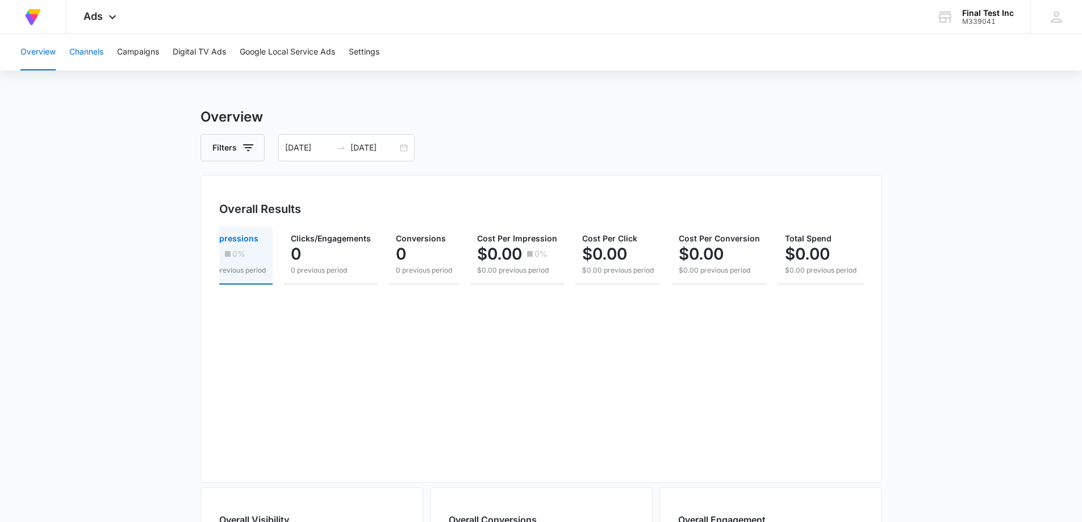
click at [84, 48] on button "Channels" at bounding box center [86, 52] width 34 height 36
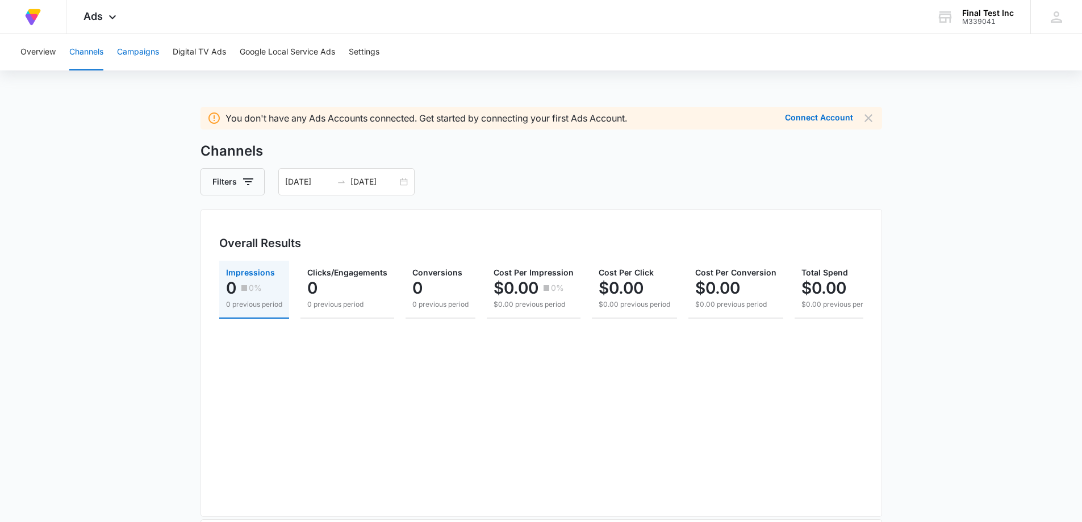
click at [152, 57] on button "Campaigns" at bounding box center [138, 52] width 42 height 36
click at [99, 19] on span "Ads" at bounding box center [93, 16] width 19 height 12
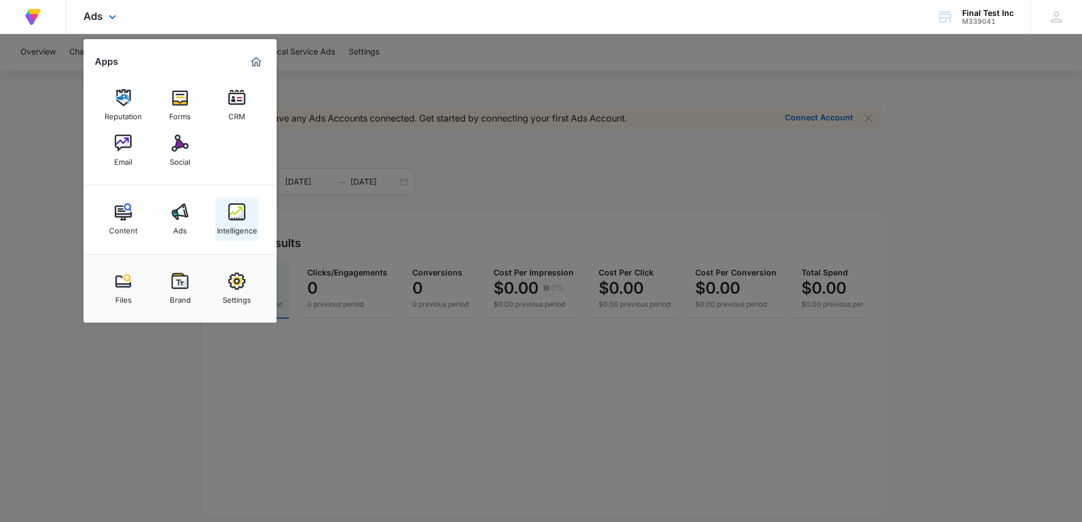
click at [235, 224] on div "Intelligence" at bounding box center [237, 227] width 40 height 15
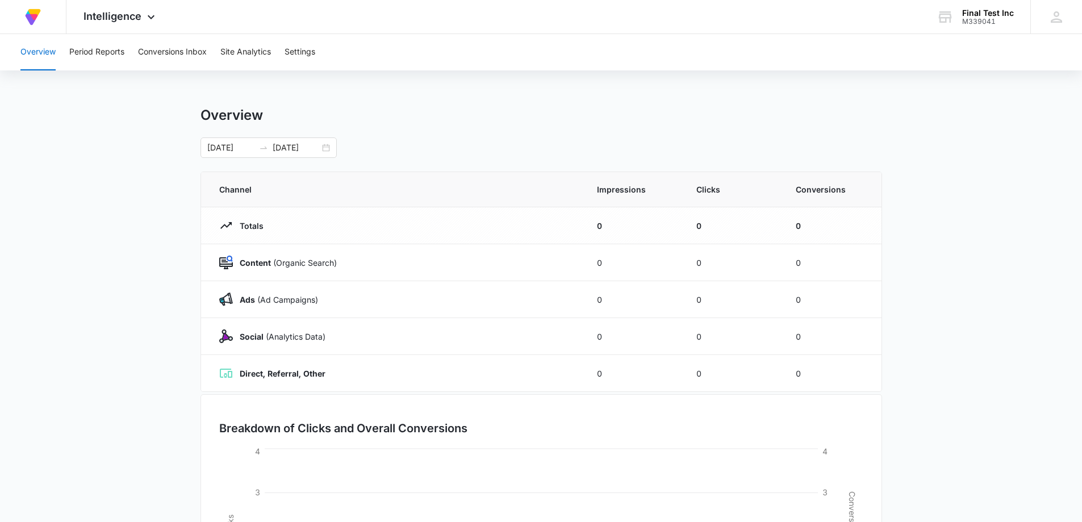
click at [93, 332] on main "Overview [DATE] [DATE] Channel Impressions Clicks Conversions Totals 0 0 0 Cont…" at bounding box center [541, 405] width 1082 height 597
click at [987, 306] on main "Overview [DATE] [DATE] Channel Impressions Clicks Conversions Totals 0 0 0 Cont…" at bounding box center [541, 405] width 1082 height 597
click at [120, 23] on div "Intelligence Apps Reputation Forms CRM Email Social Content Ads Intelligence Fi…" at bounding box center [120, 17] width 109 height 34
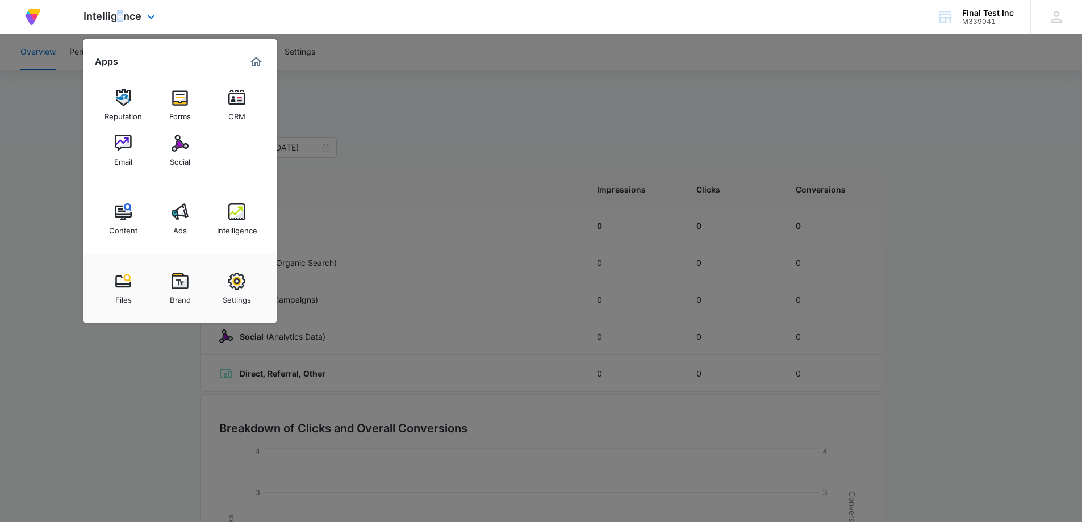
click at [118, 24] on div "Intelligence Apps Reputation Forms CRM Email Social Content Ads Intelligence Fi…" at bounding box center [120, 17] width 109 height 34
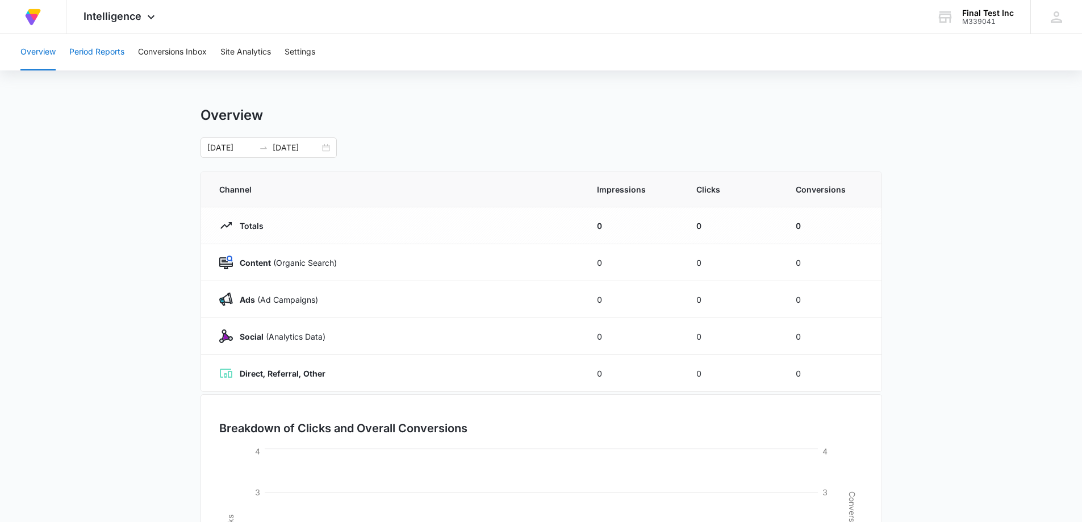
click at [116, 51] on button "Period Reports" at bounding box center [96, 52] width 55 height 36
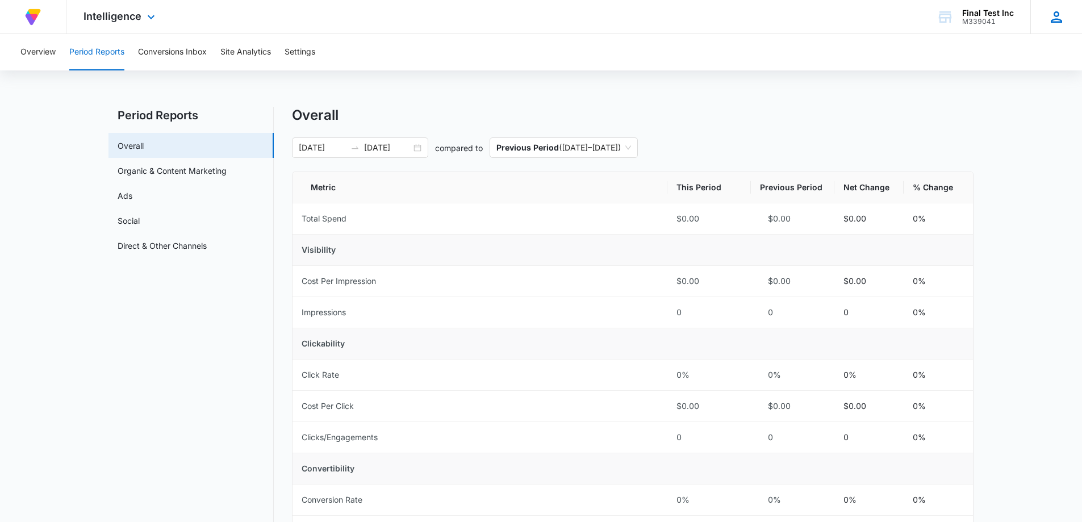
click at [1048, 13] on div "BF Buy Final Test Inc. [EMAIL_ADDRESS][DOMAIN_NAME] My Profile Notifications Su…" at bounding box center [1057, 17] width 52 height 34
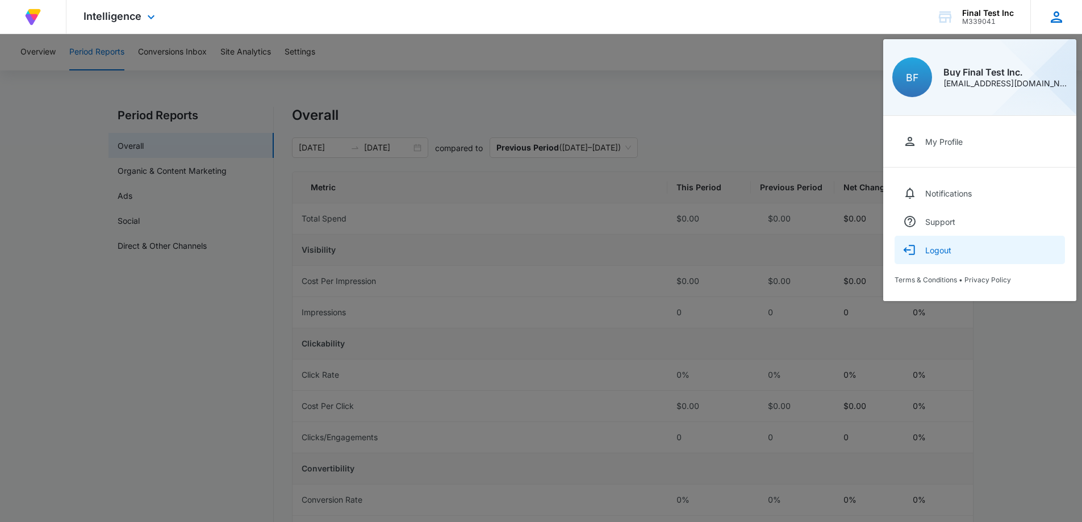
click at [937, 250] on div "Logout" at bounding box center [939, 250] width 26 height 10
